Goal: Task Accomplishment & Management: Use online tool/utility

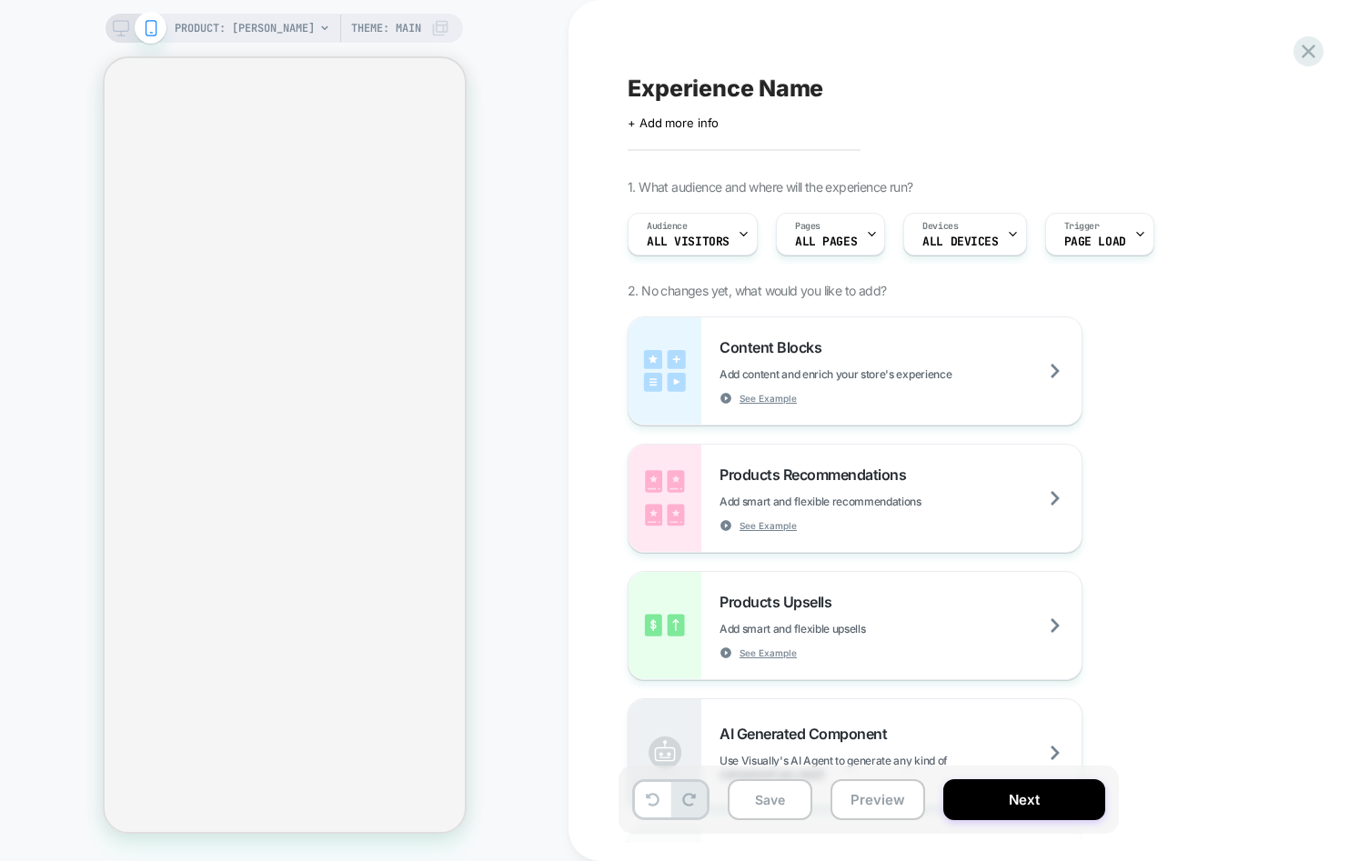
click at [520, 149] on div "PRODUCT: Adam Theme: MAIN" at bounding box center [284, 430] width 568 height 825
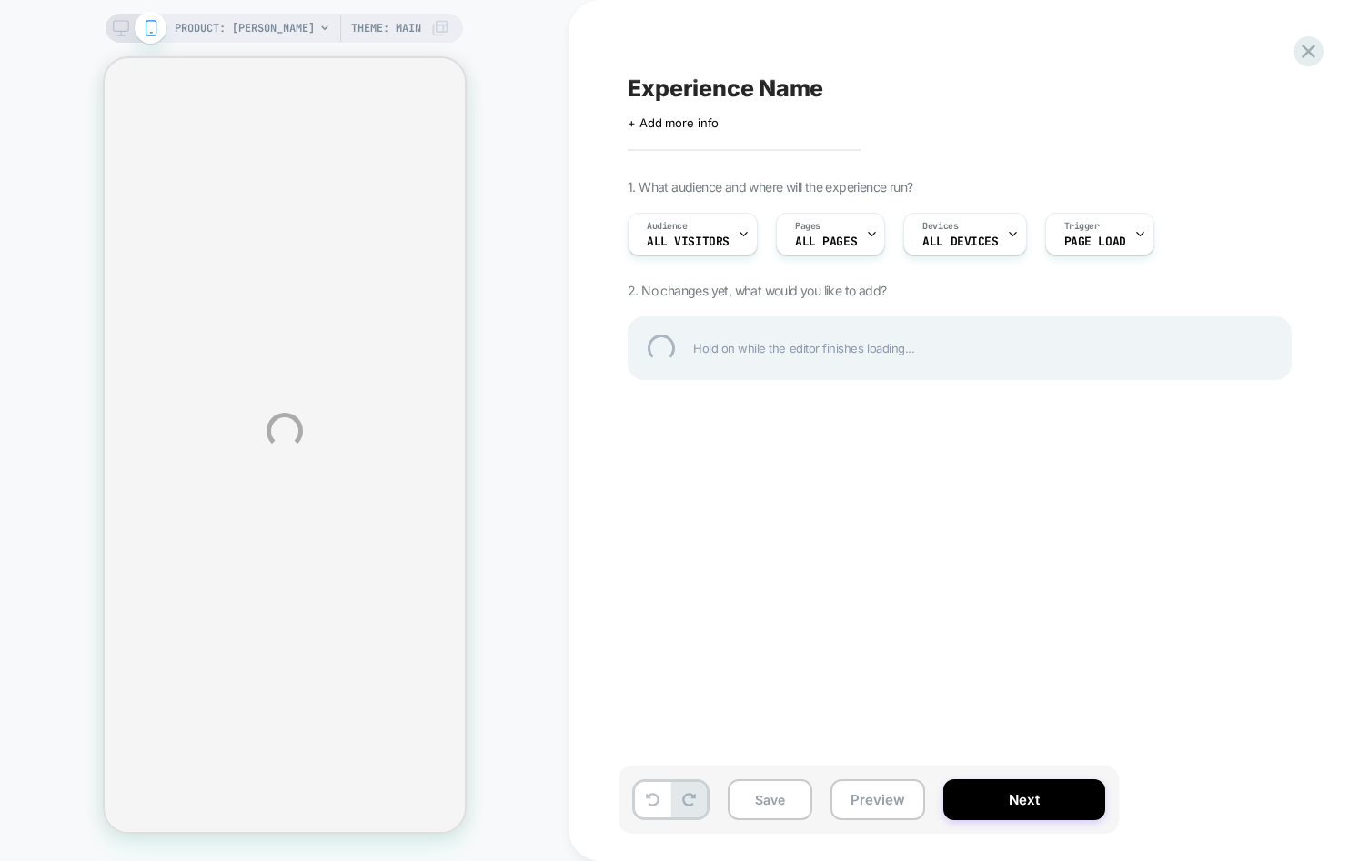
click at [558, 198] on div "PRODUCT: [PERSON_NAME] Theme: MAIN Experience Name Click to edit experience det…" at bounding box center [684, 430] width 1369 height 861
click at [476, 329] on div "PRODUCT: Adam Theme: MAIN Experience Name Click to edit experience details + Ad…" at bounding box center [684, 430] width 1369 height 861
click at [44, 125] on div "PRODUCT: Adam Theme: MAIN Experience Name Click to edit experience details + Ad…" at bounding box center [684, 430] width 1369 height 861
click at [65, 347] on div "PRODUCT: Adam Theme: MAIN Experience Name Click to edit experience details + Ad…" at bounding box center [684, 430] width 1369 height 861
click at [58, 370] on div "PRODUCT: Adam Theme: MAIN Experience Name Click to edit experience details + Ad…" at bounding box center [684, 430] width 1369 height 861
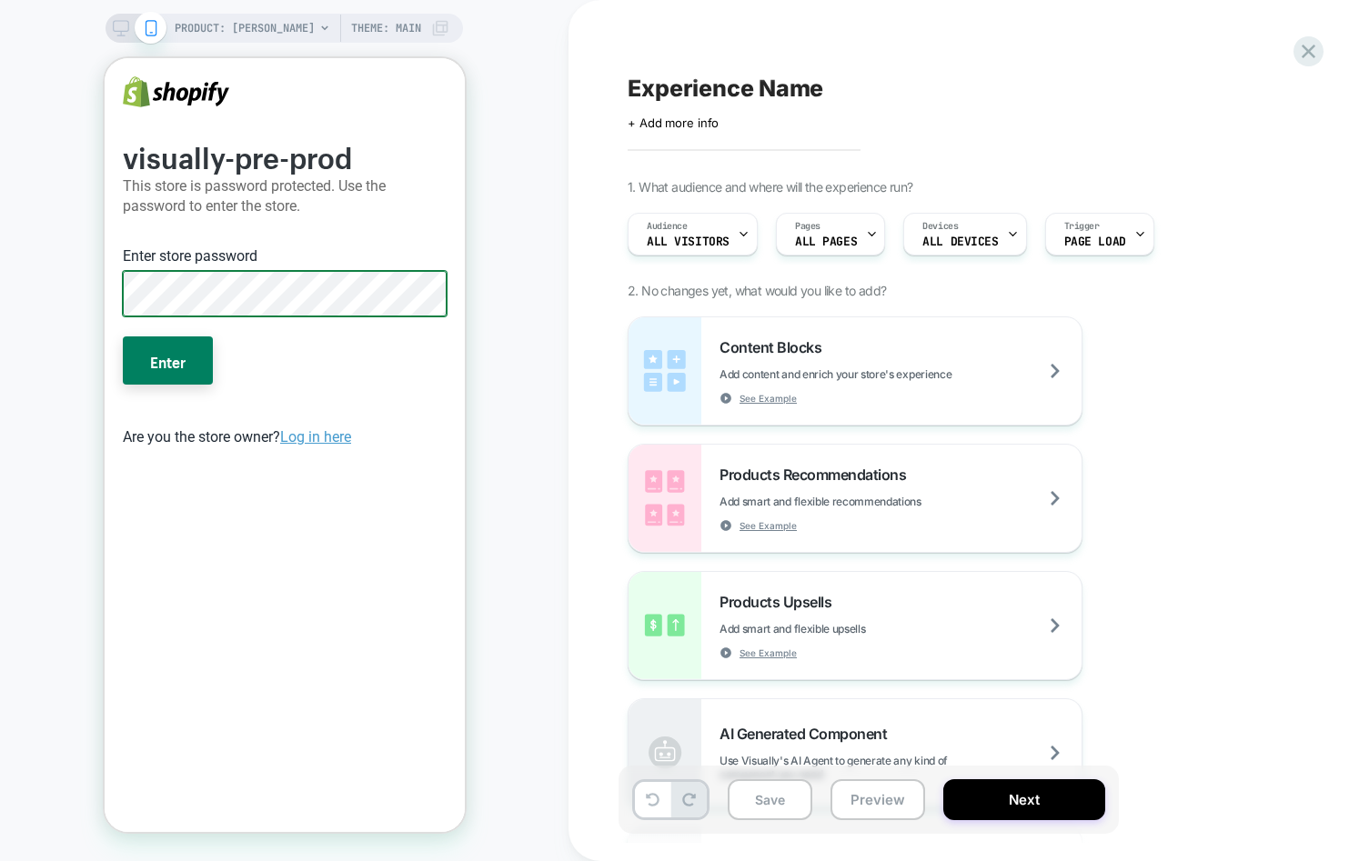
click at [122, 337] on button "Enter" at bounding box center [167, 360] width 90 height 47
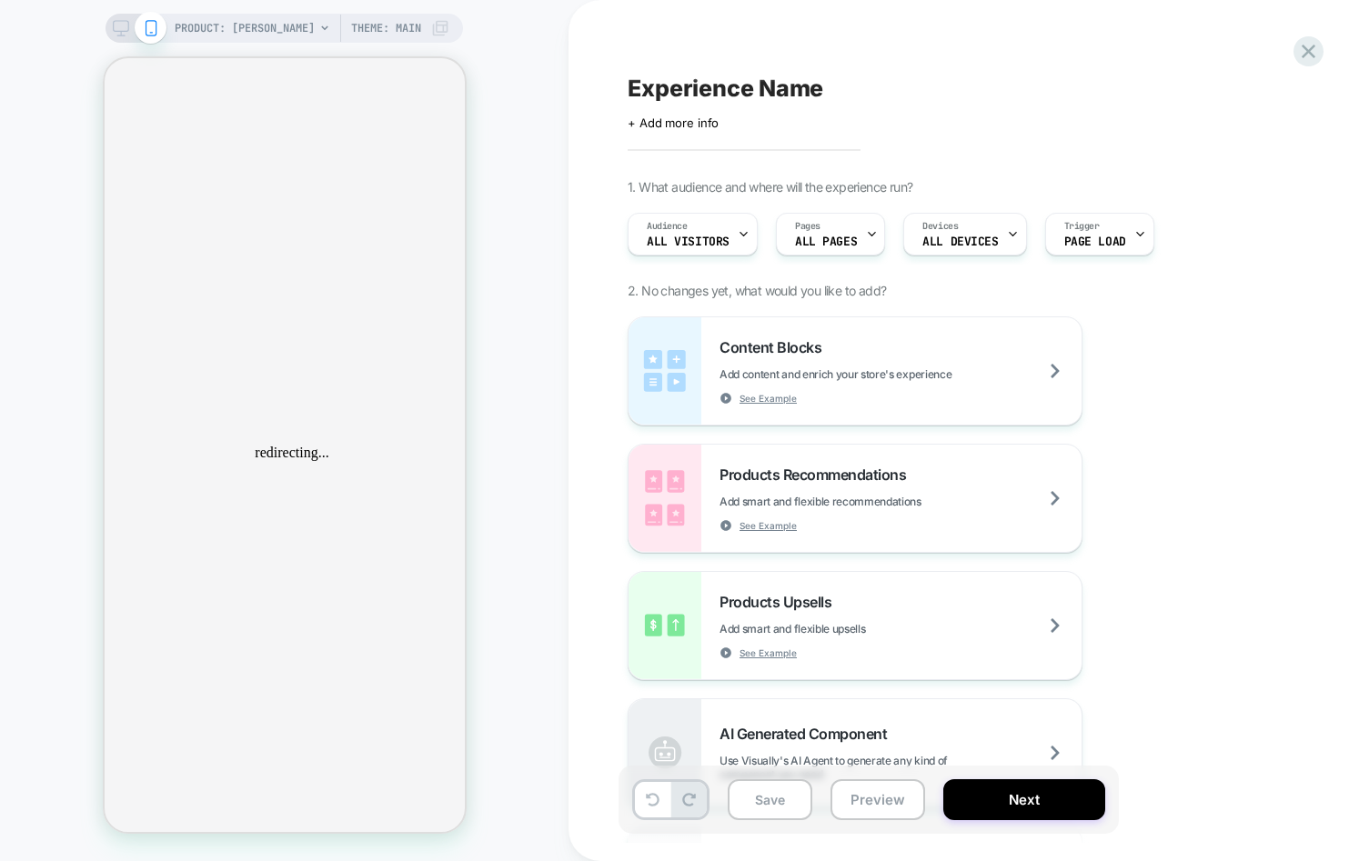
click at [550, 665] on div "PRODUCT: Adam Theme: MAIN" at bounding box center [284, 430] width 568 height 825
click at [240, 31] on span "PRODUCT: Adam" at bounding box center [245, 28] width 140 height 29
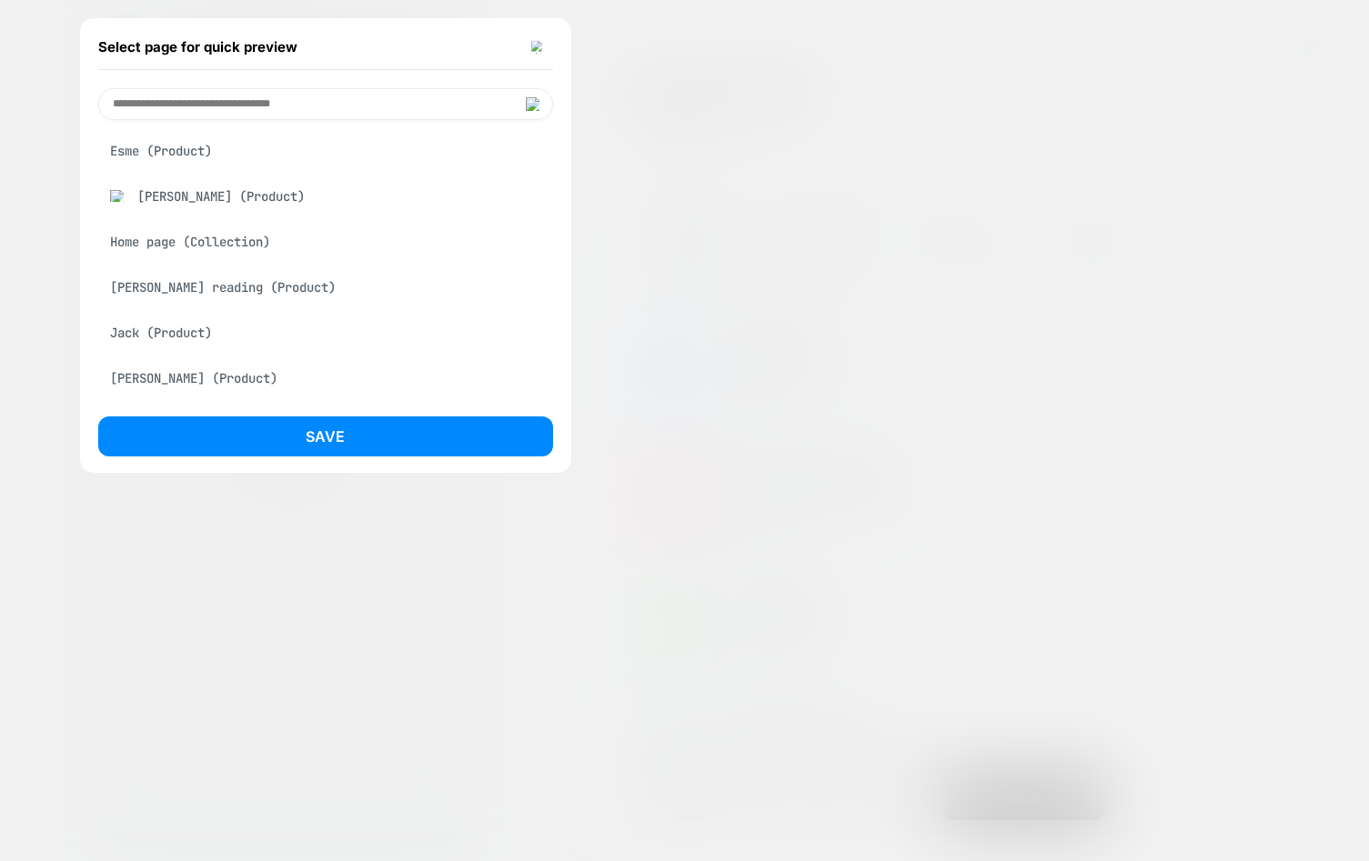
click at [192, 249] on div "Home page (Collection)" at bounding box center [325, 242] width 455 height 35
click at [176, 276] on div "Tim reading (Product)" at bounding box center [325, 287] width 455 height 35
click at [164, 333] on div "Jack (Product)" at bounding box center [325, 333] width 455 height 35
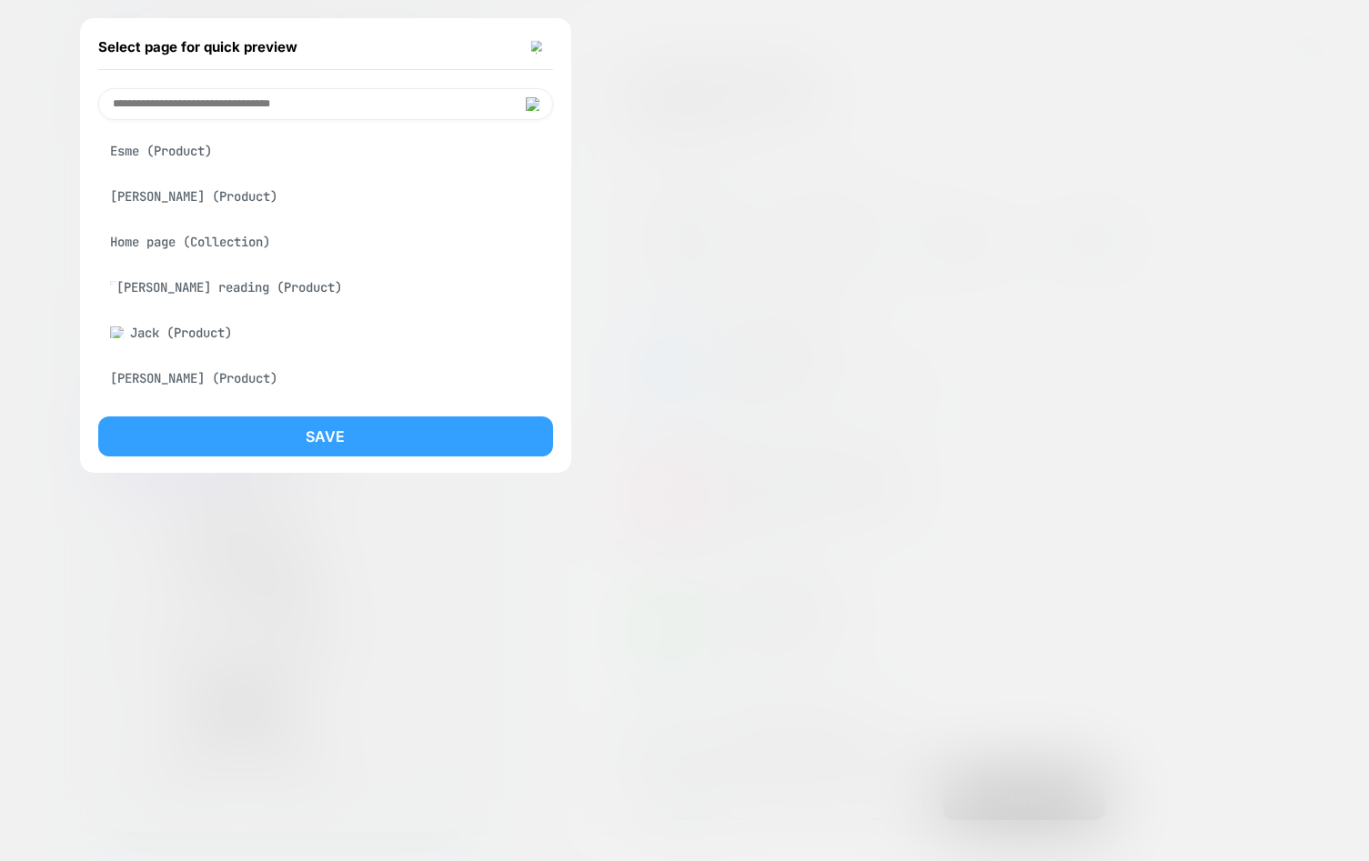
click at [170, 451] on button "Save" at bounding box center [325, 437] width 455 height 40
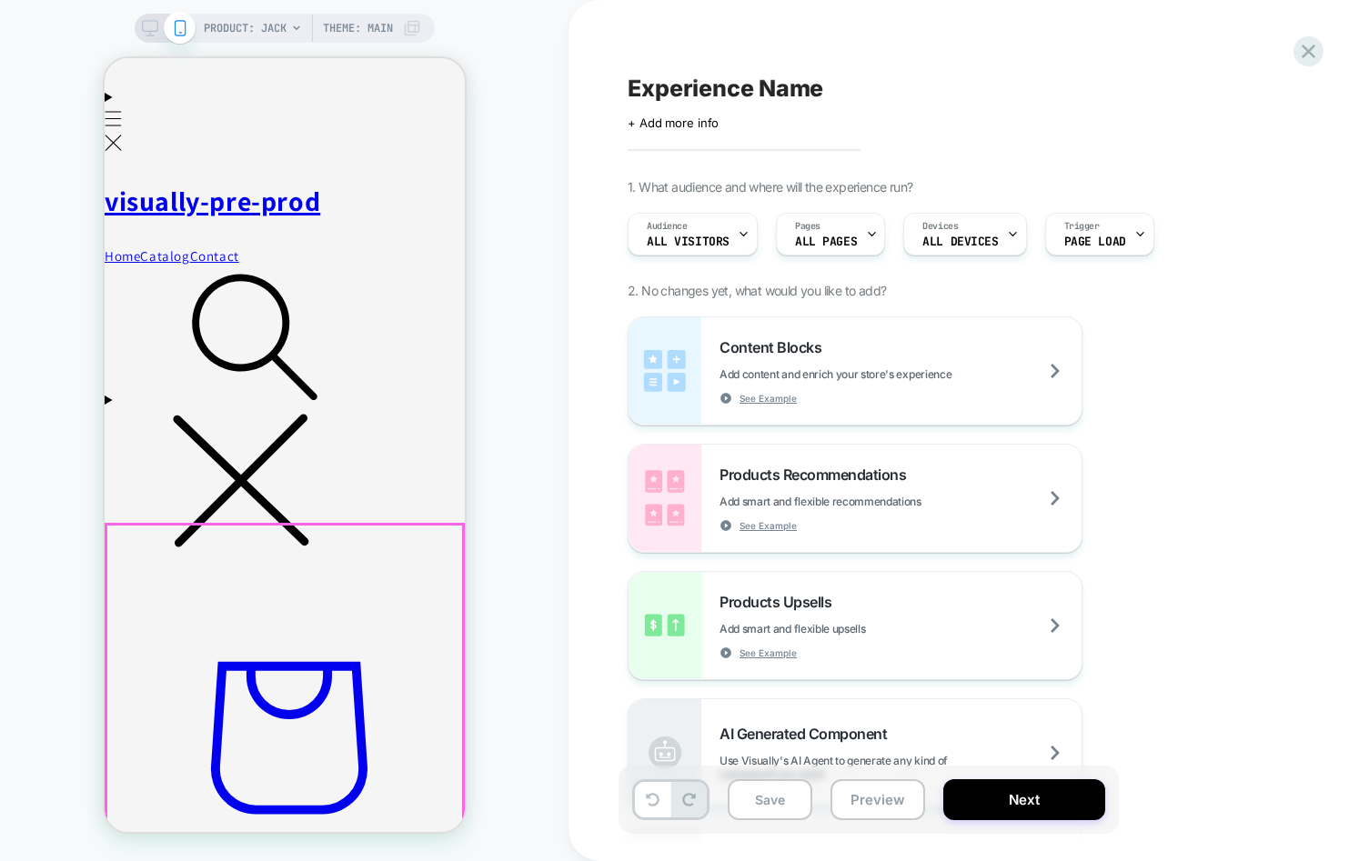
scroll to position [362, 0]
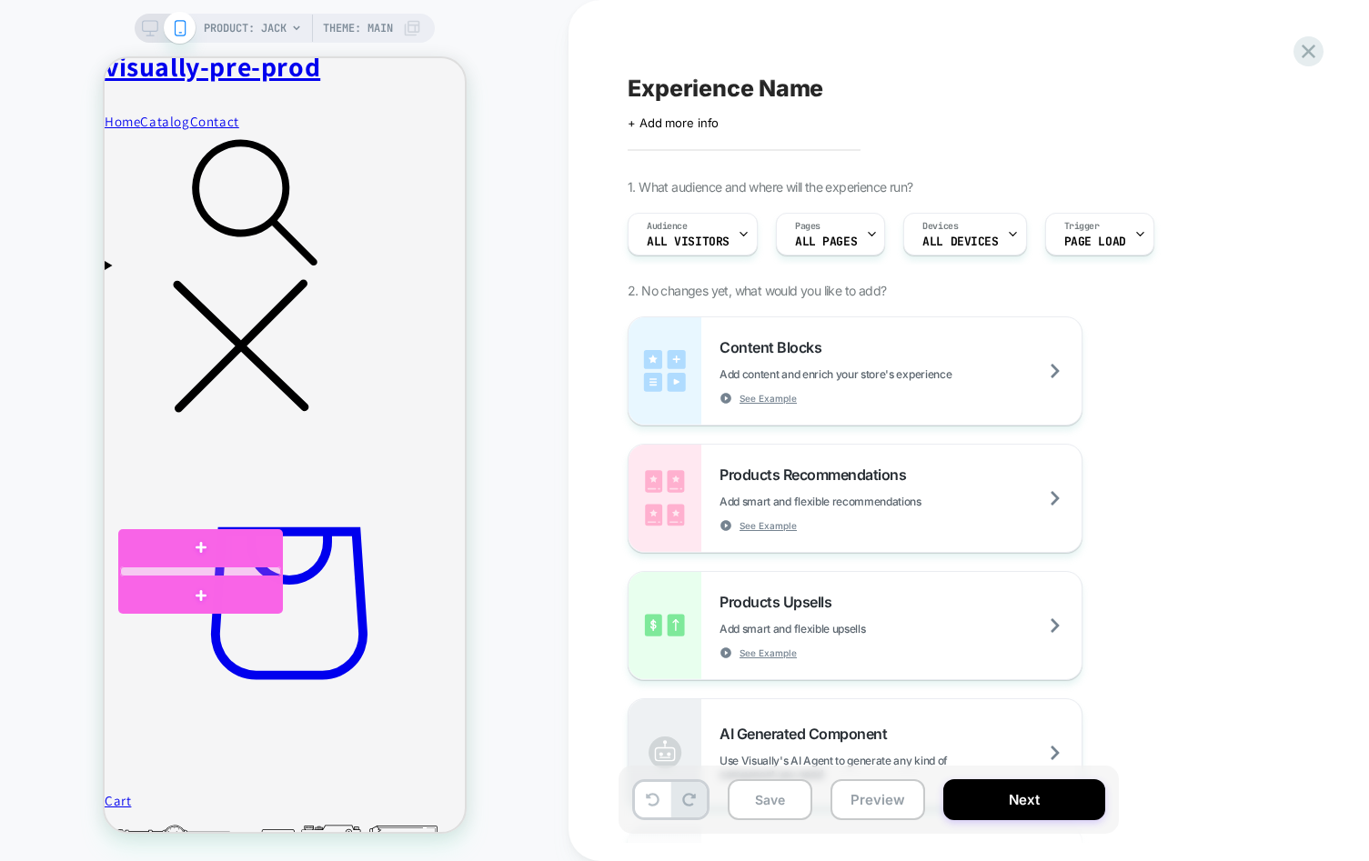
click at [187, 572] on div at bounding box center [199, 572] width 161 height 11
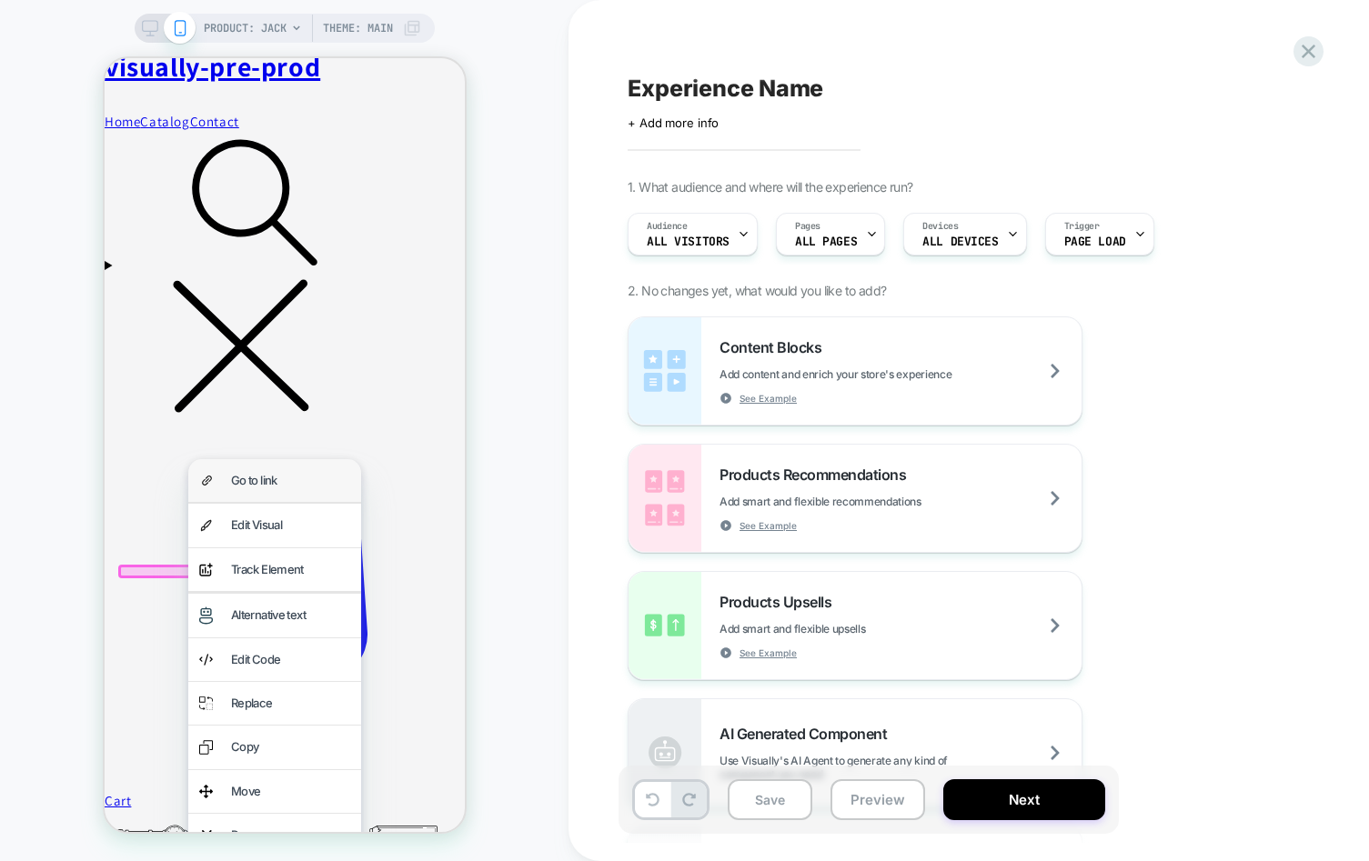
click at [291, 483] on div "Go to link" at bounding box center [289, 480] width 119 height 21
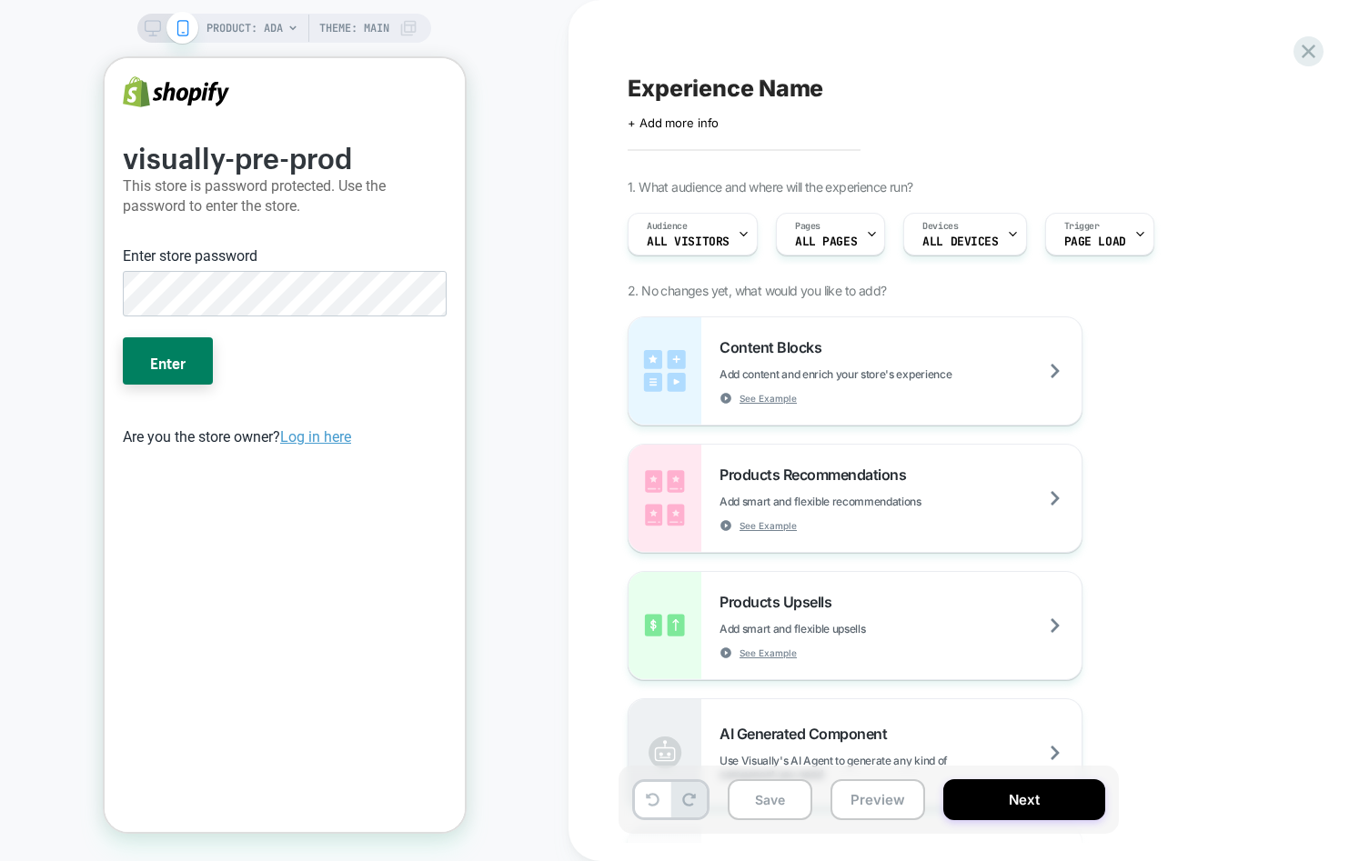
scroll to position [0, 0]
click at [122, 337] on button "Enter" at bounding box center [167, 360] width 90 height 47
click at [173, 362] on button "Enter" at bounding box center [167, 360] width 90 height 47
click at [176, 357] on button "Enter" at bounding box center [167, 360] width 90 height 47
click at [46, 348] on div "PRODUCT: Ada Theme: MAIN" at bounding box center [284, 430] width 568 height 825
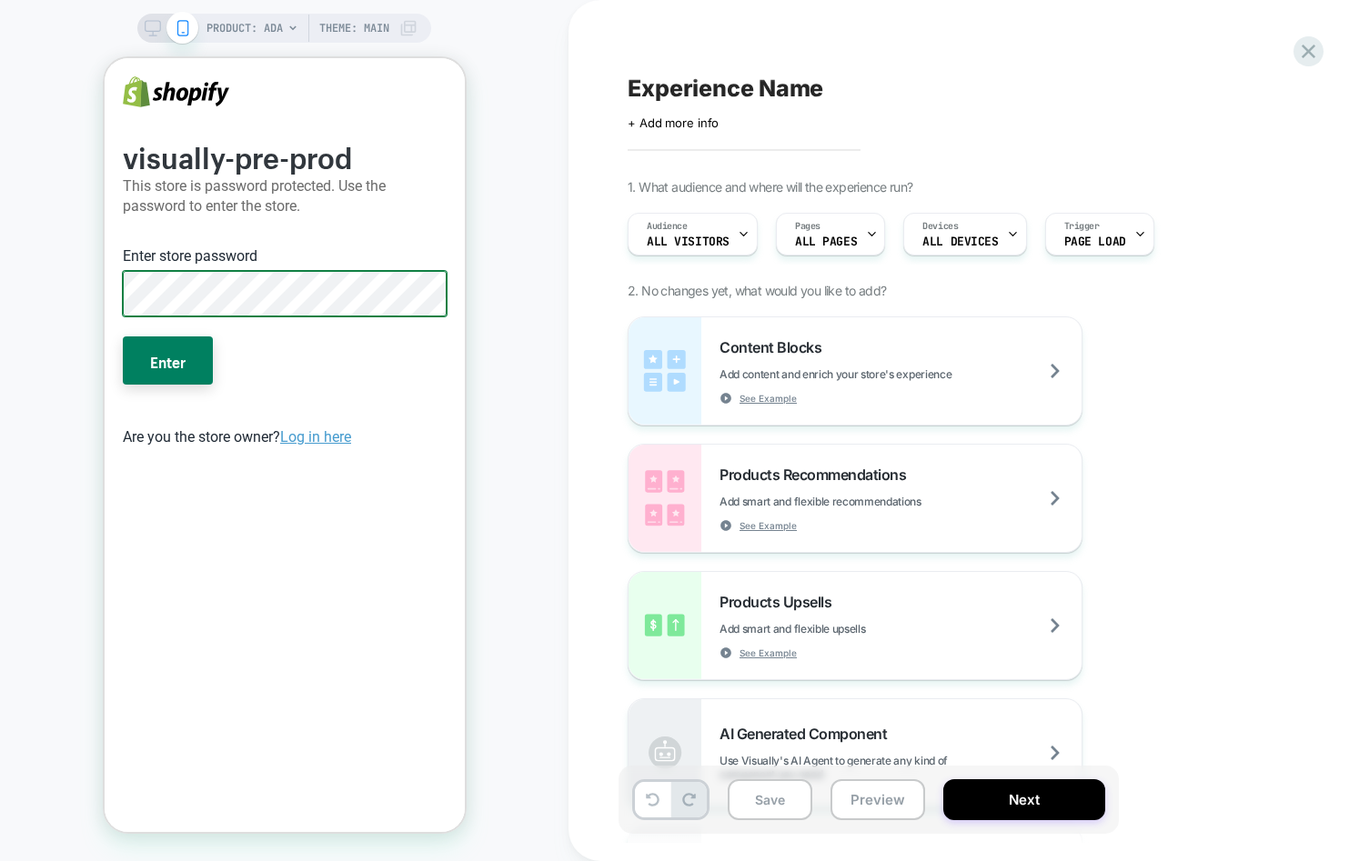
click at [122, 337] on button "Enter" at bounding box center [167, 360] width 90 height 47
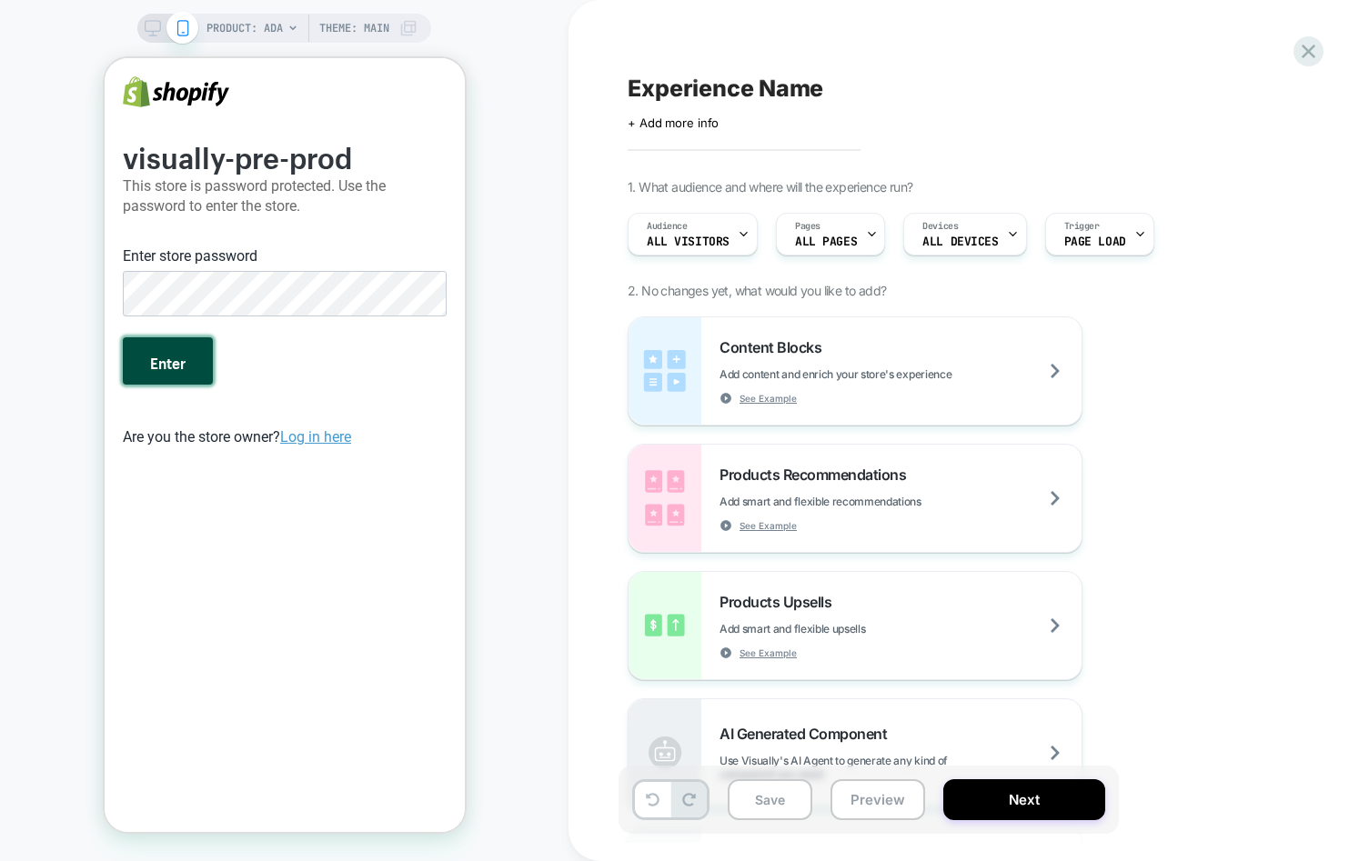
click at [180, 371] on button "Enter" at bounding box center [167, 360] width 90 height 47
click at [148, 366] on button "Enter" at bounding box center [167, 360] width 90 height 47
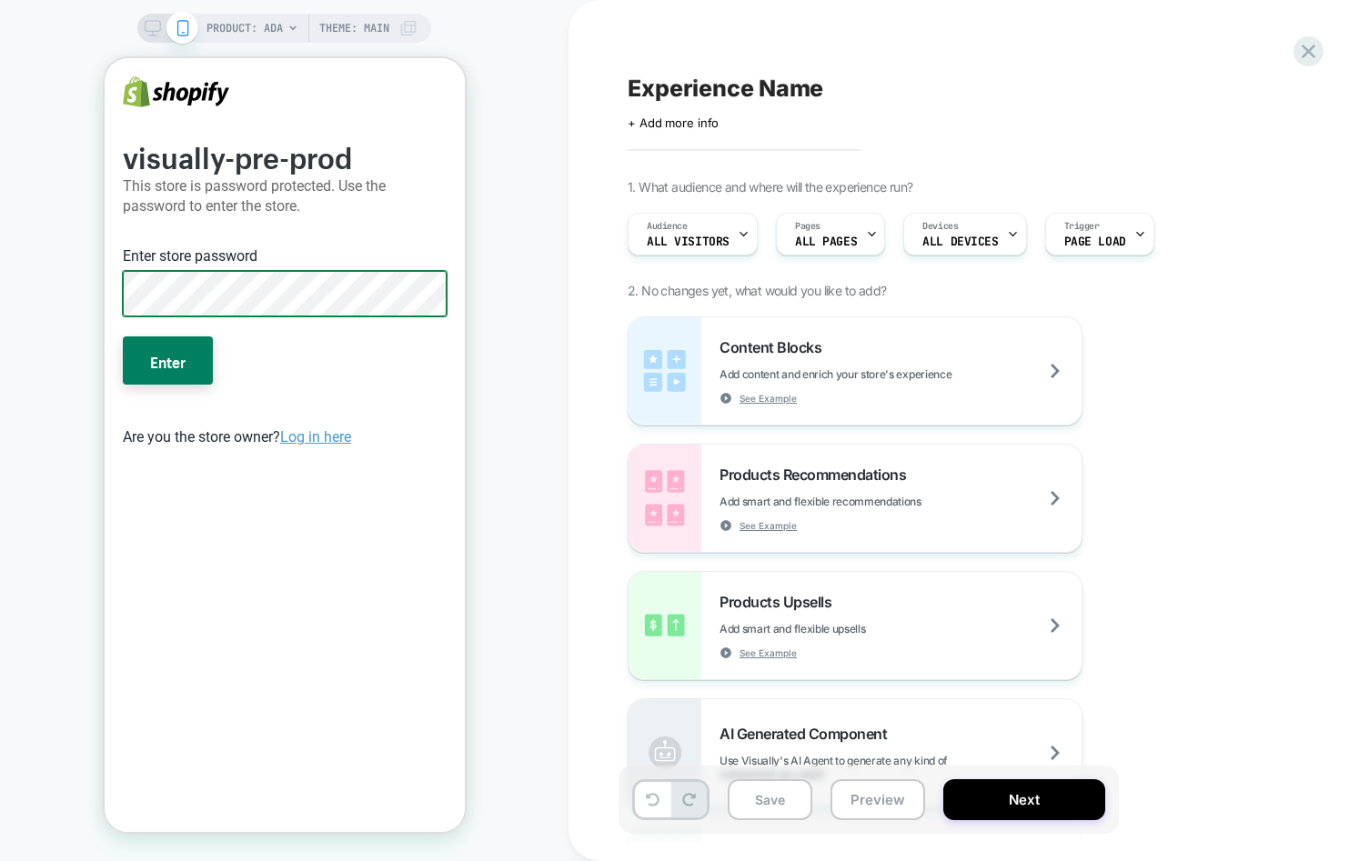
click at [122, 337] on button "Enter" at bounding box center [167, 360] width 90 height 47
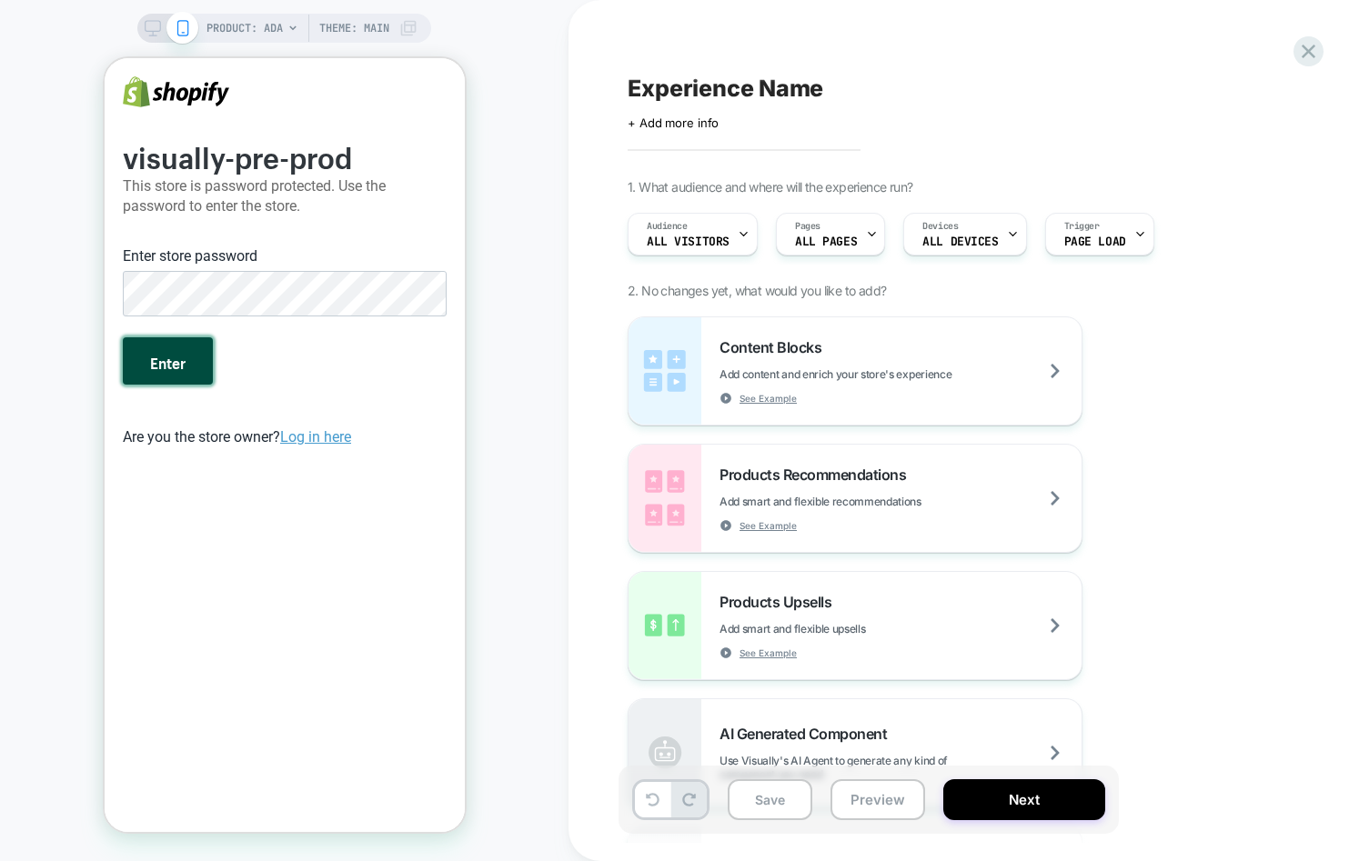
click at [136, 348] on button "Enter" at bounding box center [167, 360] width 90 height 47
click at [99, 118] on div "PRODUCT: Ada Theme: MAIN" at bounding box center [284, 430] width 568 height 825
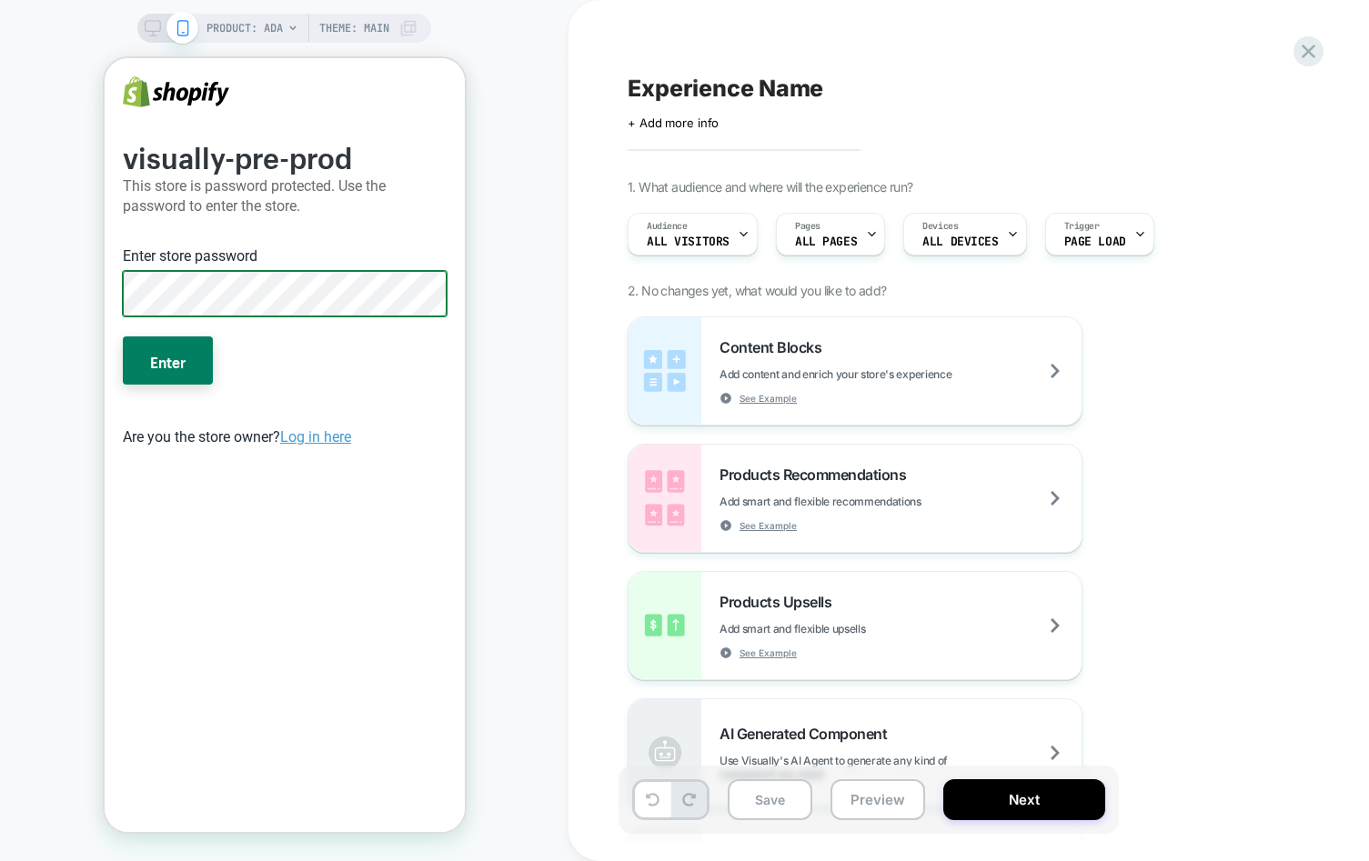
click at [122, 337] on button "Enter" at bounding box center [167, 360] width 90 height 47
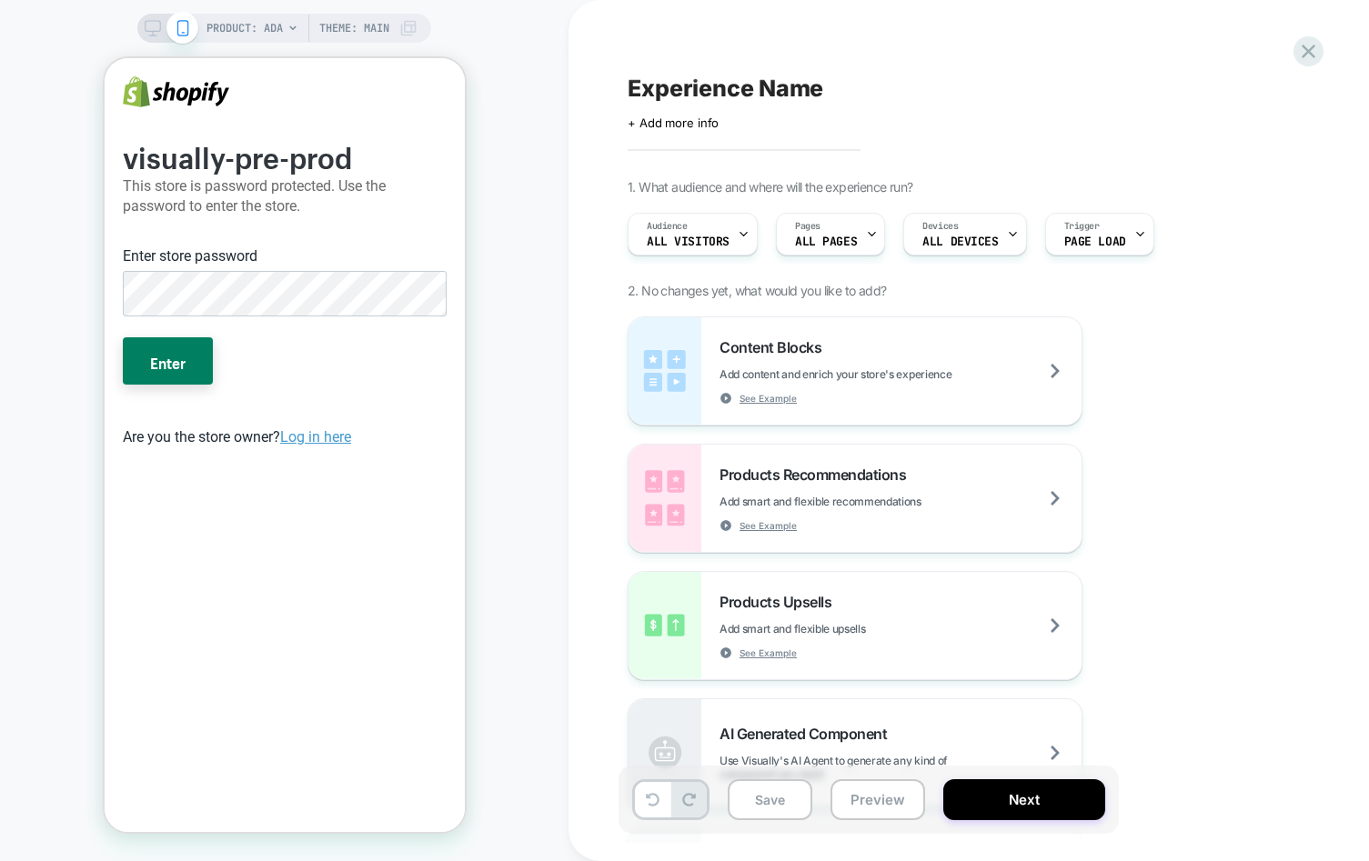
click at [476, 329] on div "PRODUCT: Ada Theme: MAIN" at bounding box center [284, 430] width 568 height 825
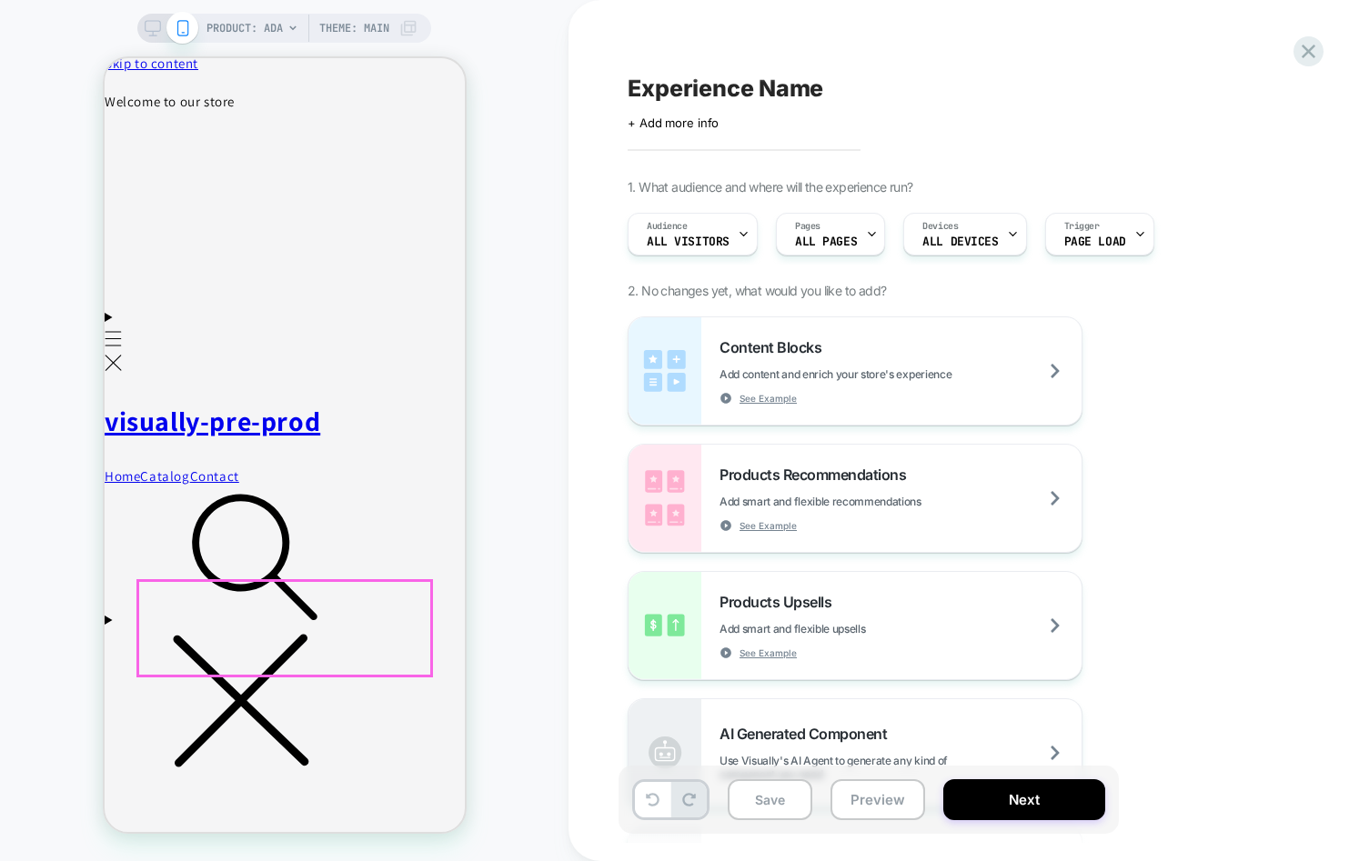
scroll to position [179, 0]
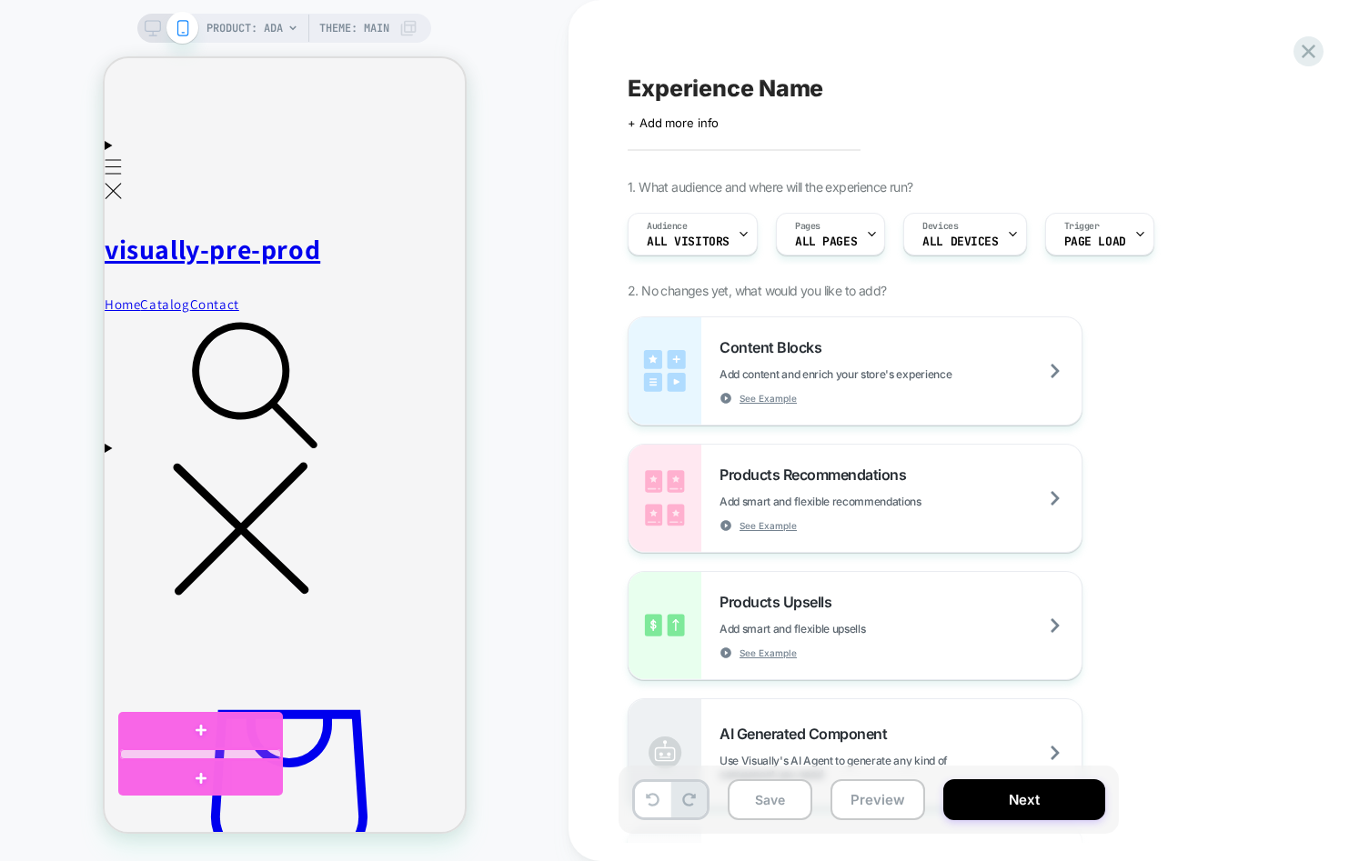
click at [136, 751] on div at bounding box center [199, 754] width 161 height 11
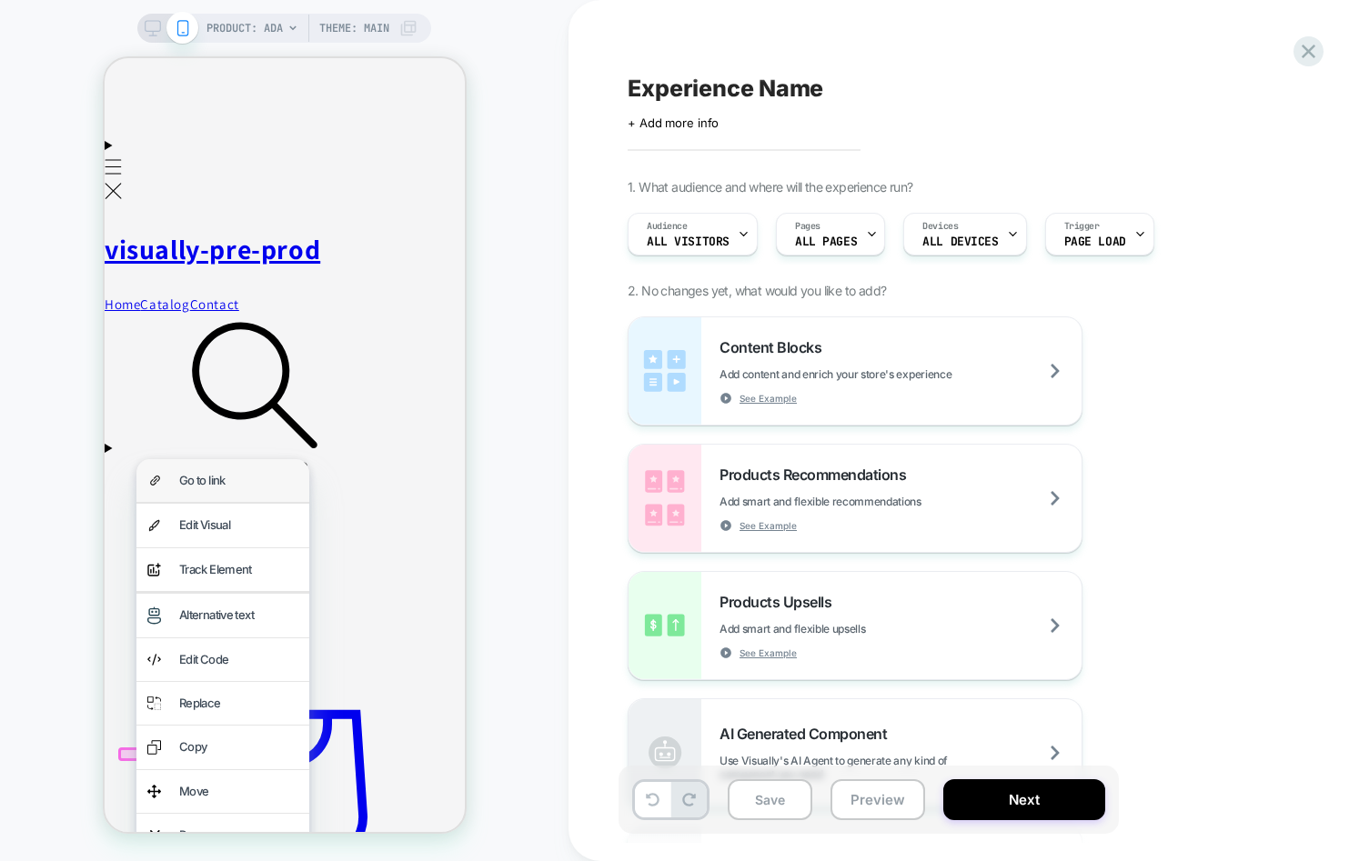
click at [228, 481] on div "Go to link" at bounding box center [237, 480] width 119 height 21
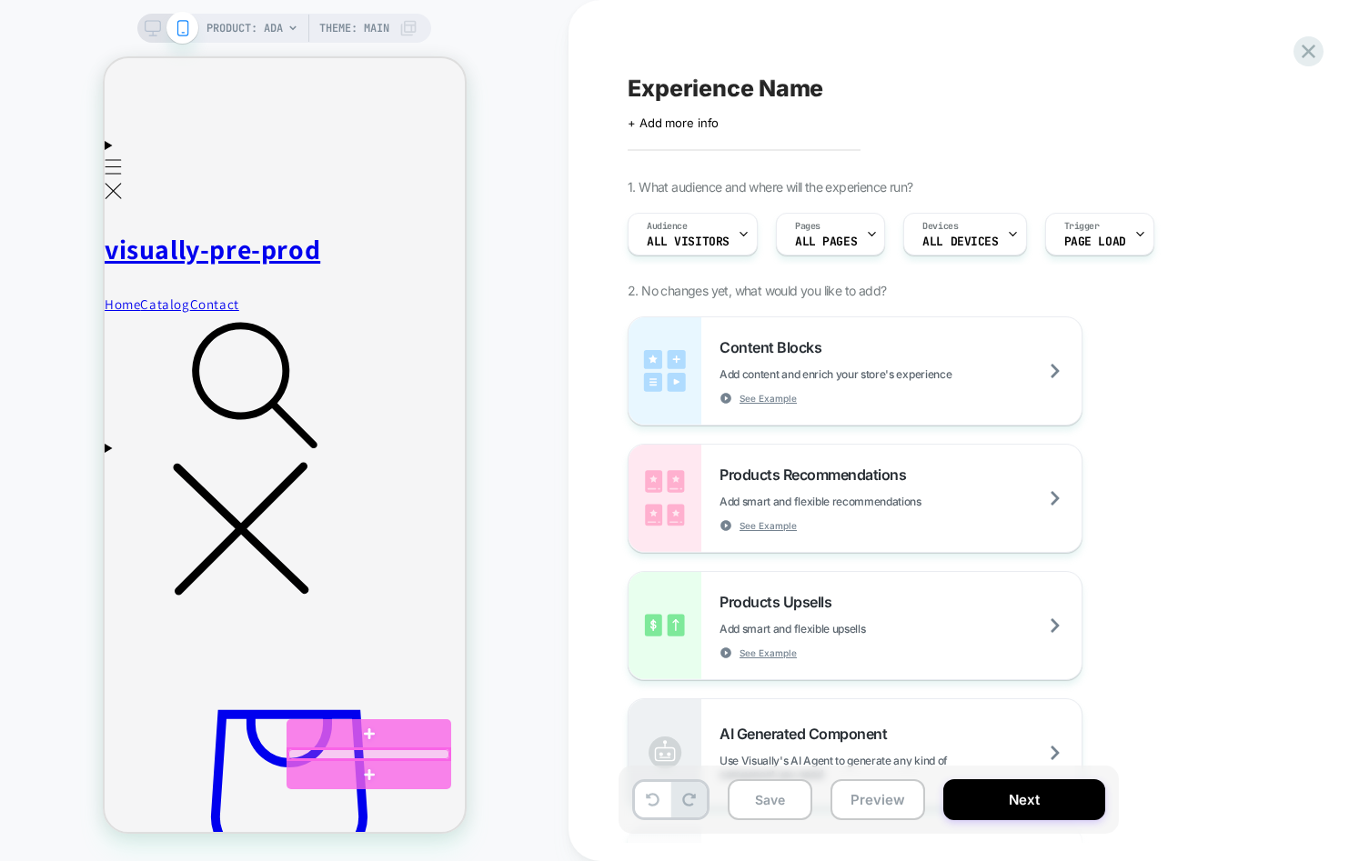
click at [329, 752] on div at bounding box center [367, 754] width 161 height 11
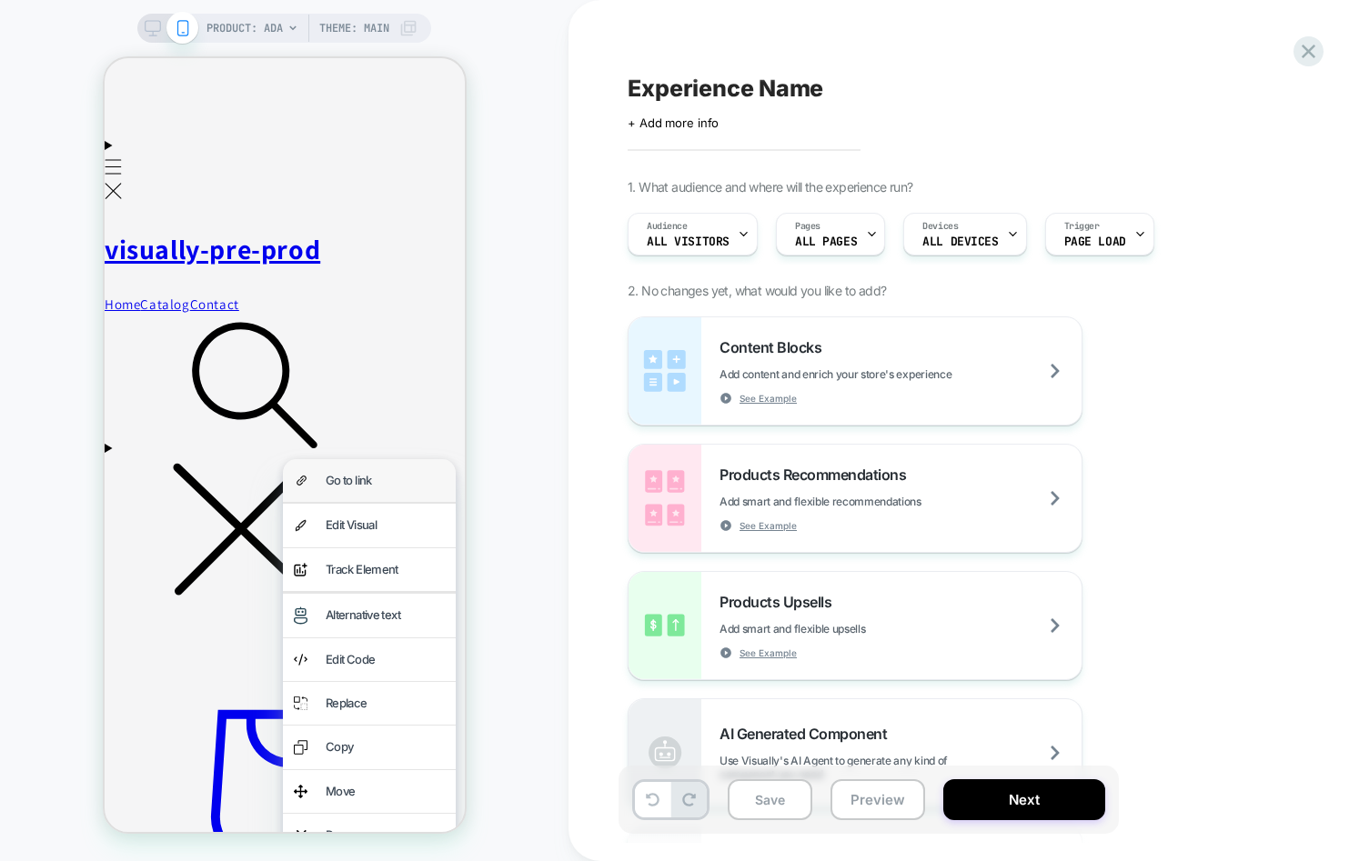
click at [341, 479] on div "Go to link" at bounding box center [384, 480] width 119 height 21
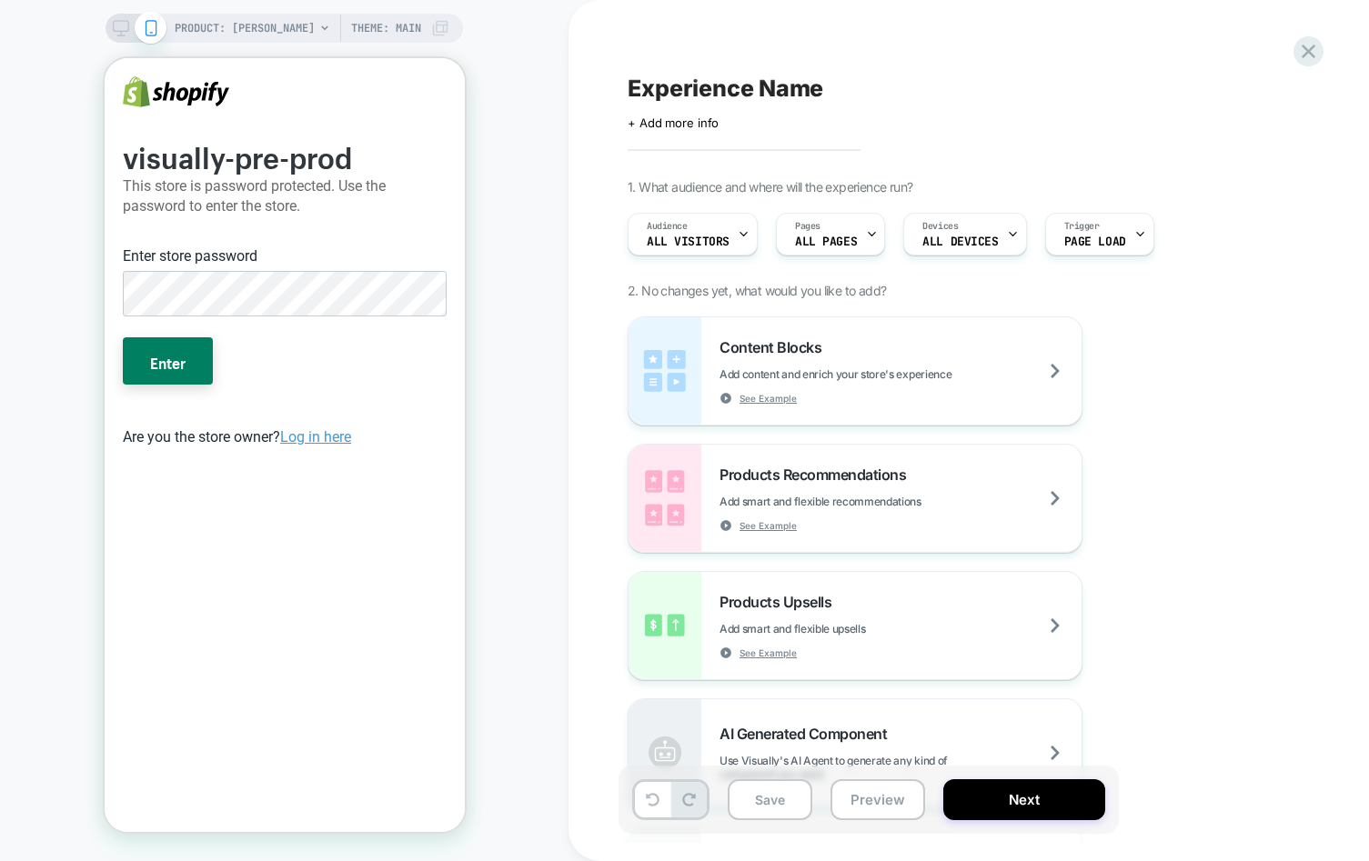
scroll to position [0, 0]
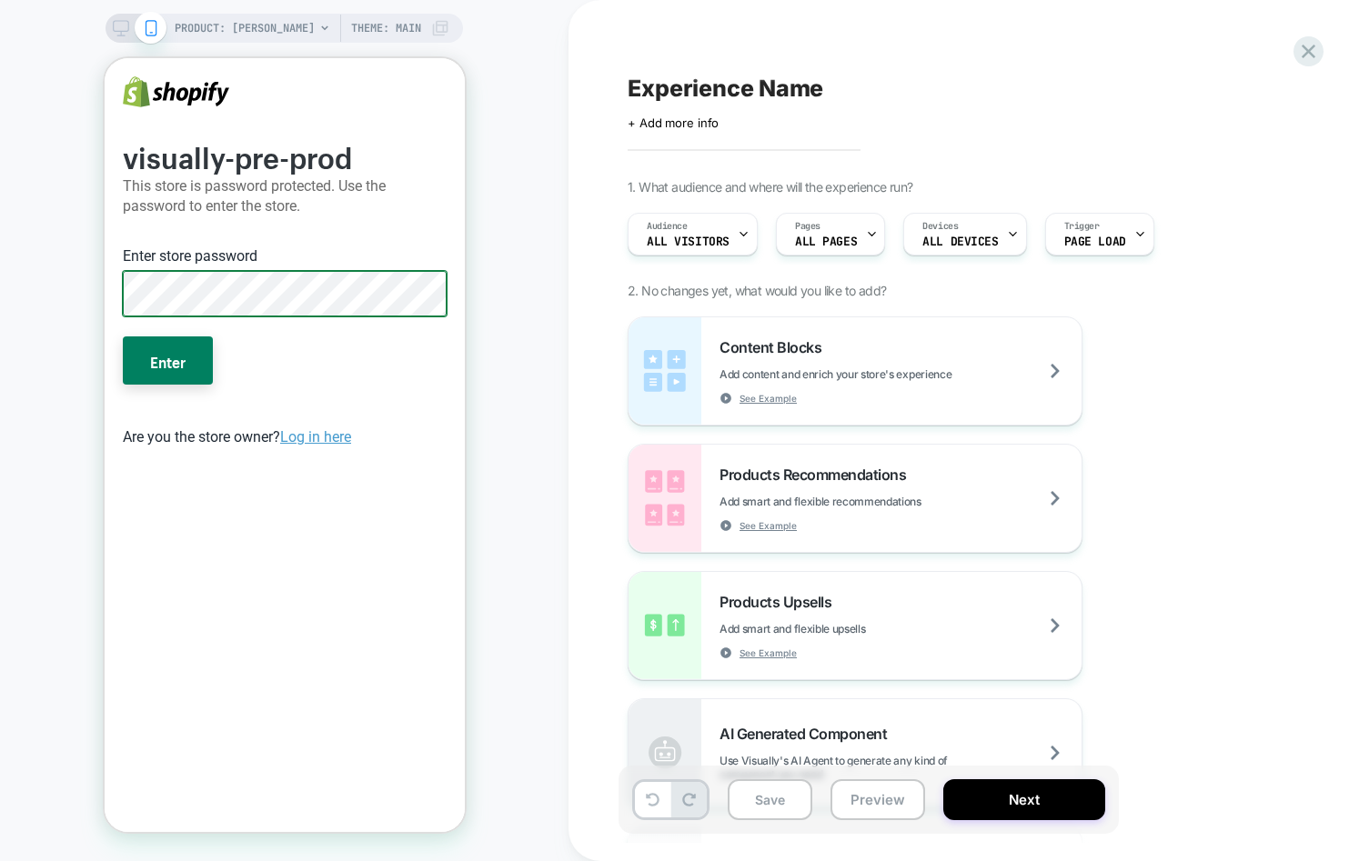
click at [122, 337] on button "Enter" at bounding box center [167, 360] width 90 height 47
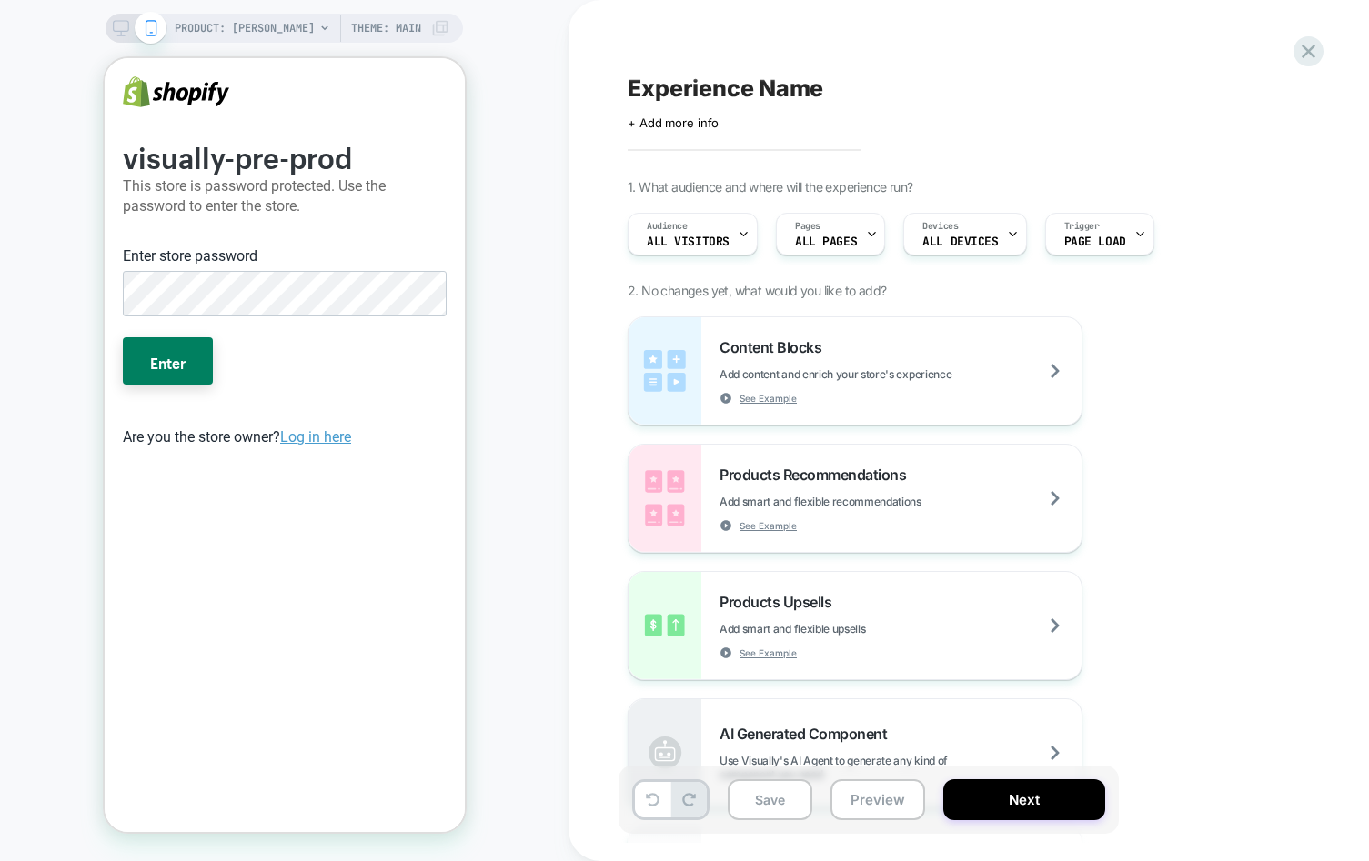
click at [352, 318] on div "Enter store password" at bounding box center [284, 284] width 338 height 93
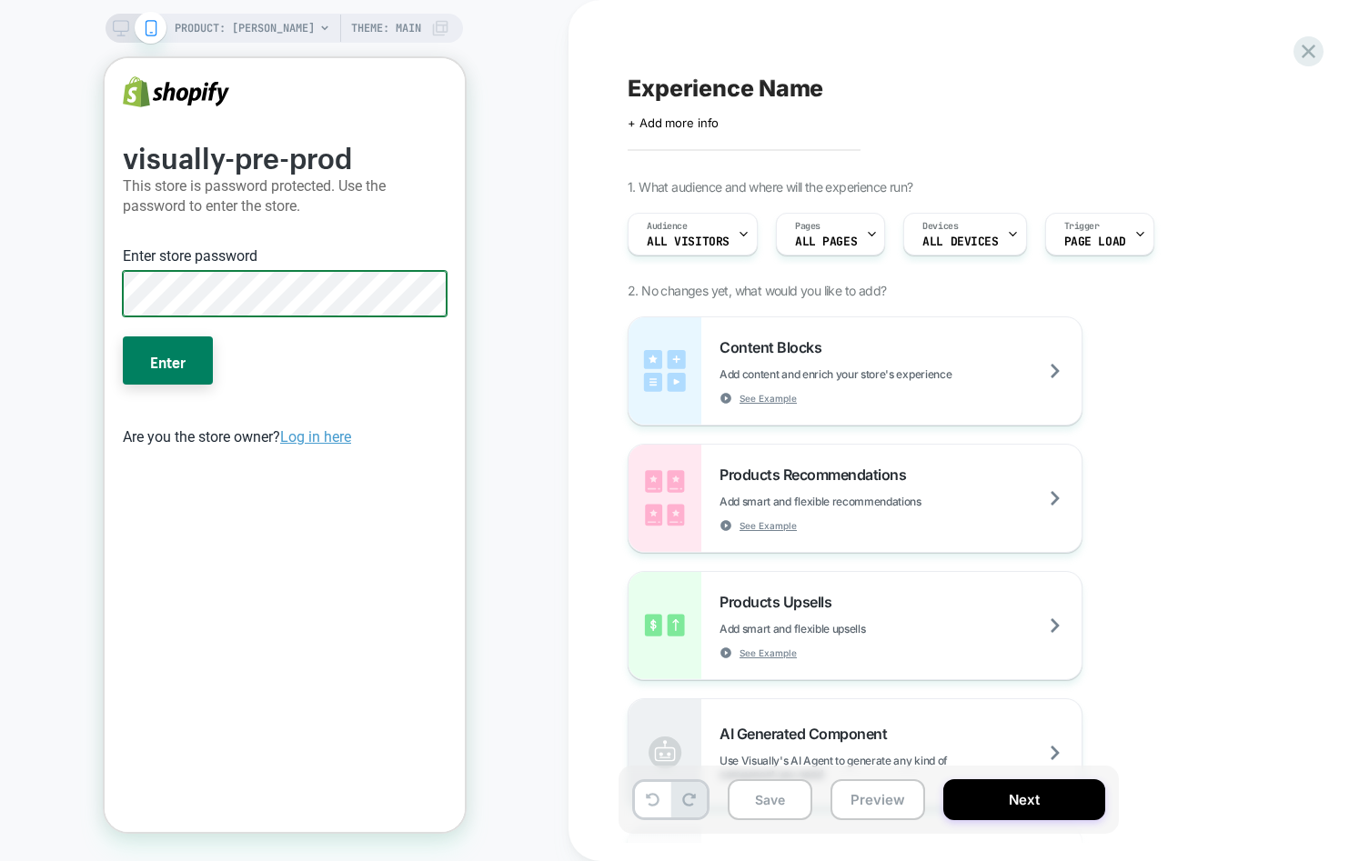
click at [122, 337] on button "Enter" at bounding box center [167, 360] width 90 height 47
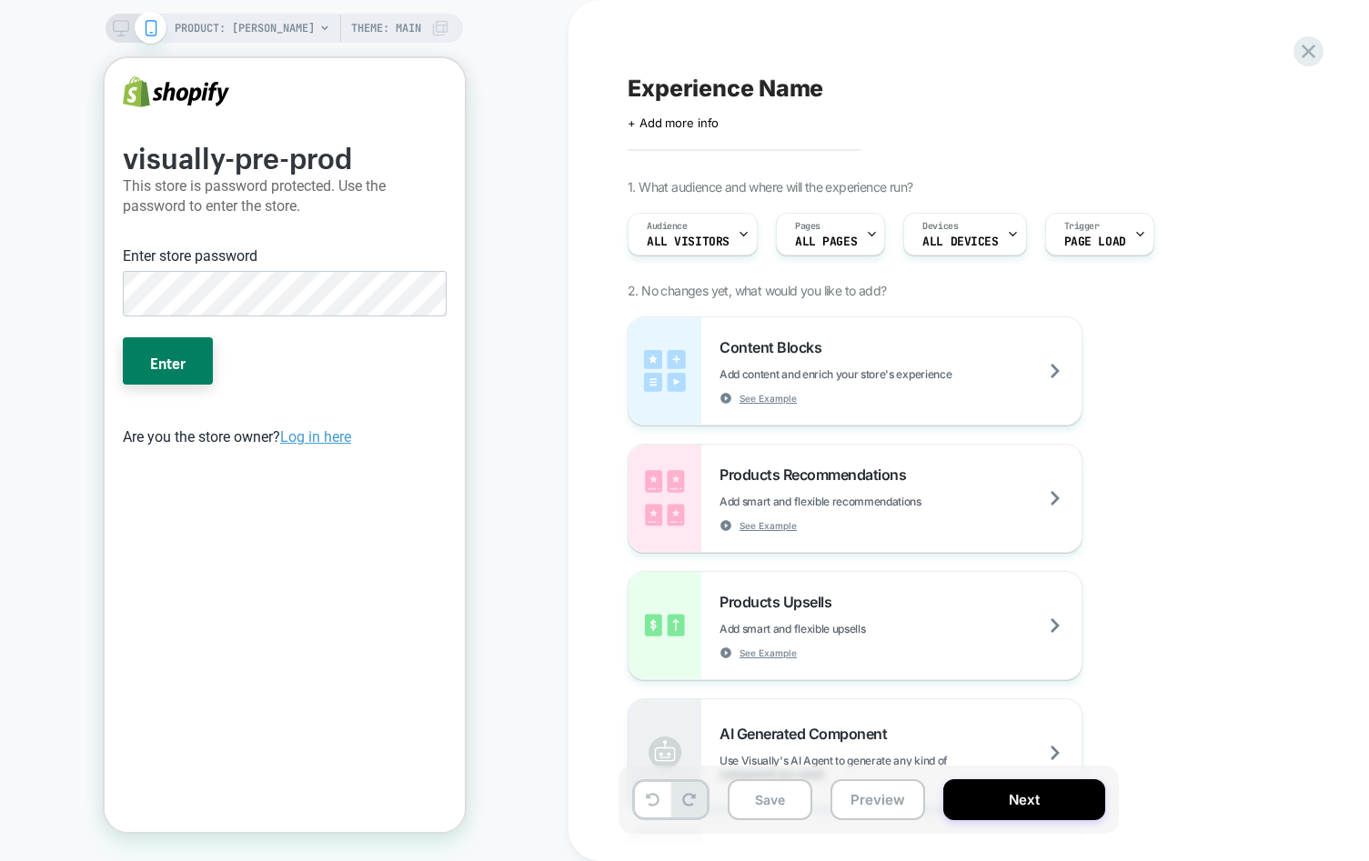
click at [122, 337] on button "Enter" at bounding box center [167, 360] width 90 height 47
click at [146, 350] on button "Enter" at bounding box center [167, 360] width 90 height 47
click at [166, 364] on button "Enter" at bounding box center [167, 360] width 90 height 47
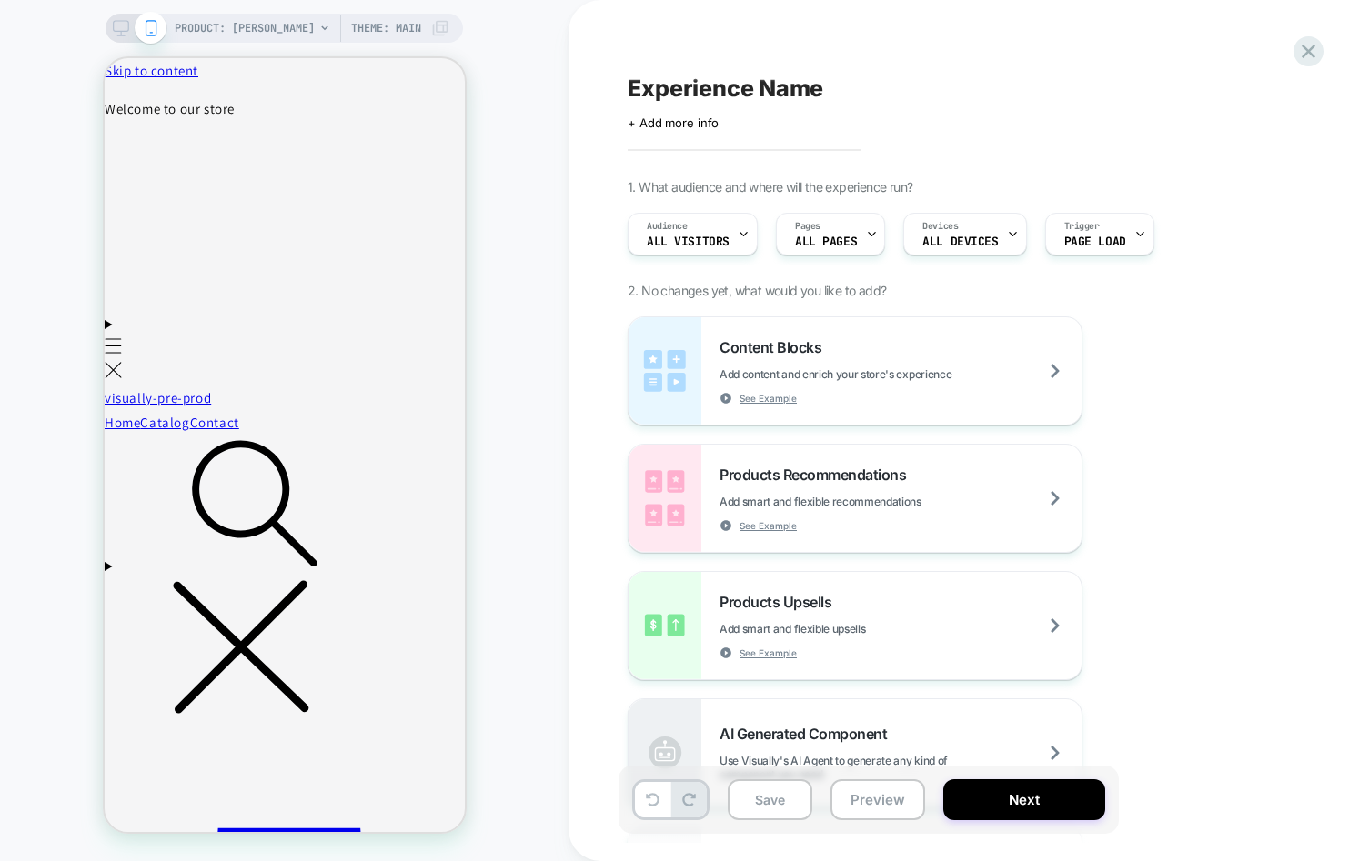
click at [235, 14] on span "PRODUCT: Adam" at bounding box center [245, 28] width 140 height 29
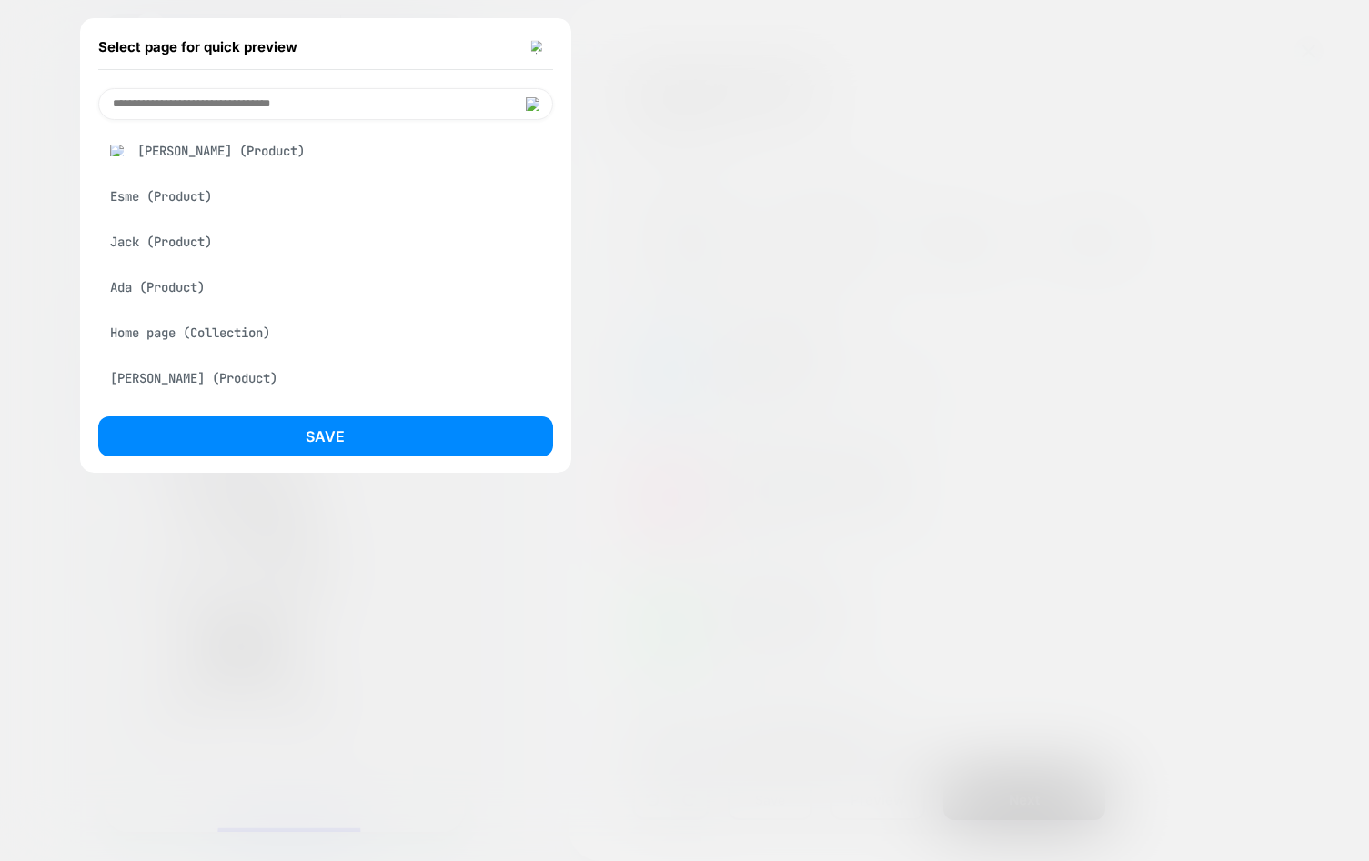
click at [180, 196] on div "Esme (Product)" at bounding box center [325, 196] width 455 height 35
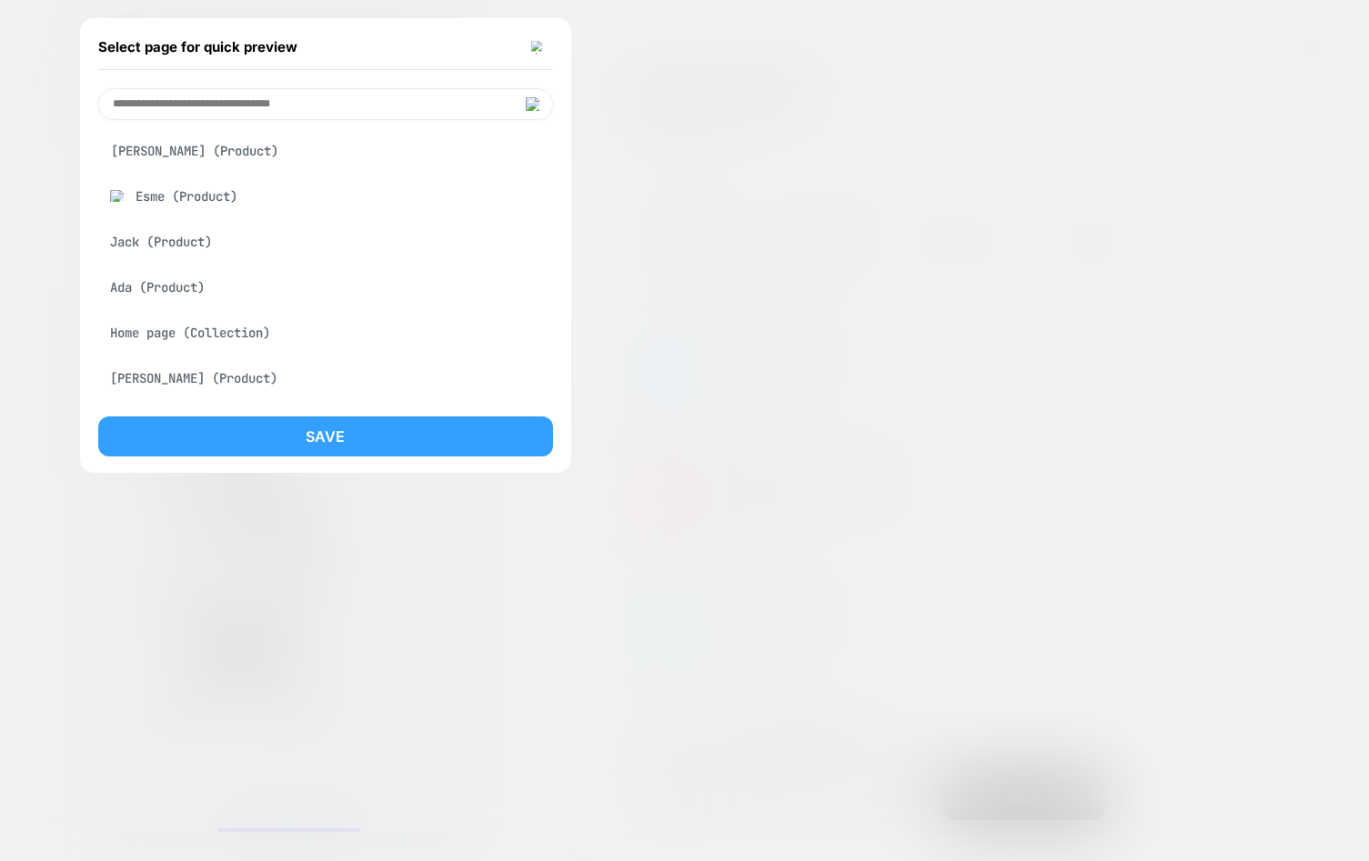
click at [243, 450] on button "Save" at bounding box center [325, 437] width 455 height 40
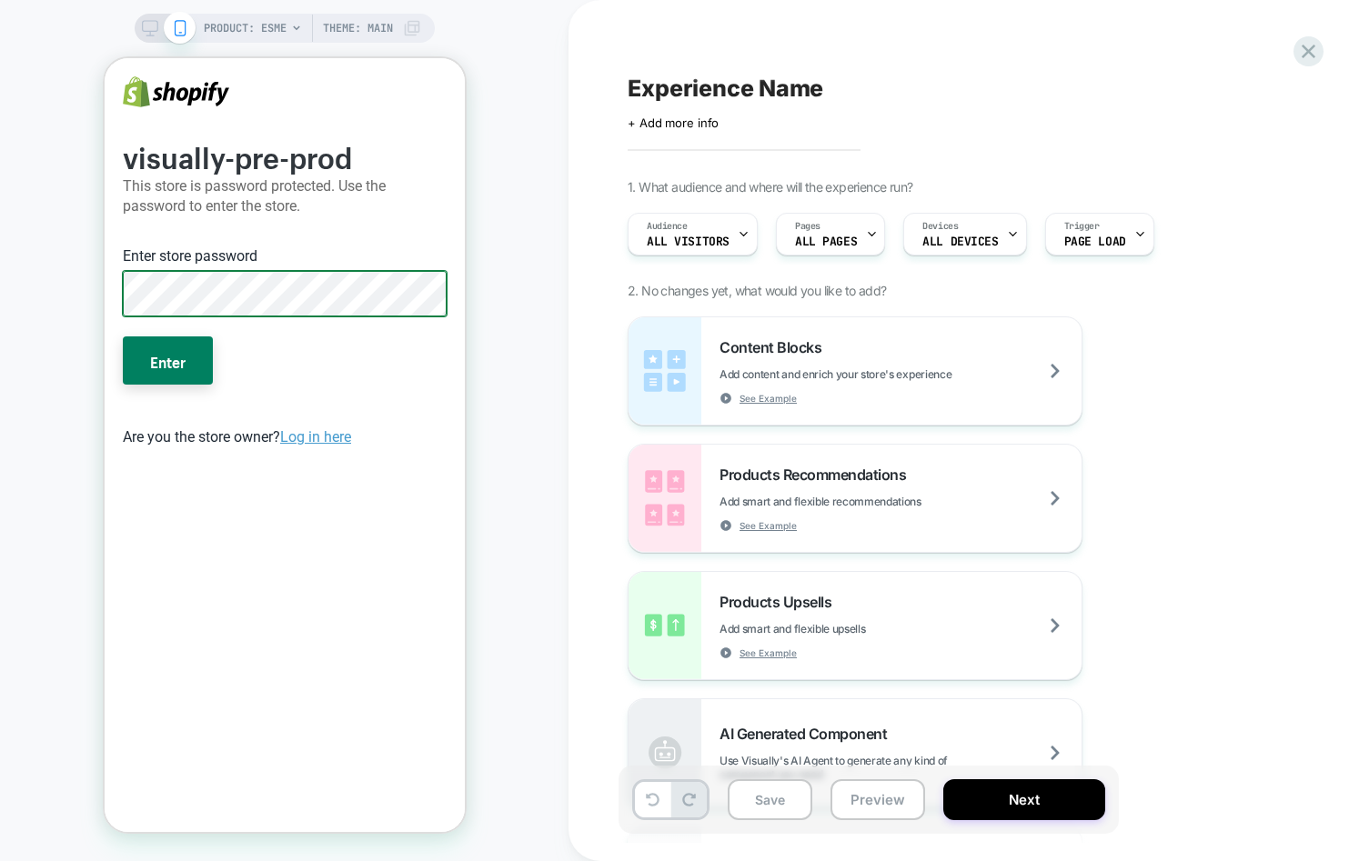
click at [122, 337] on button "Enter" at bounding box center [167, 360] width 90 height 47
